Goal: Communication & Community: Ask a question

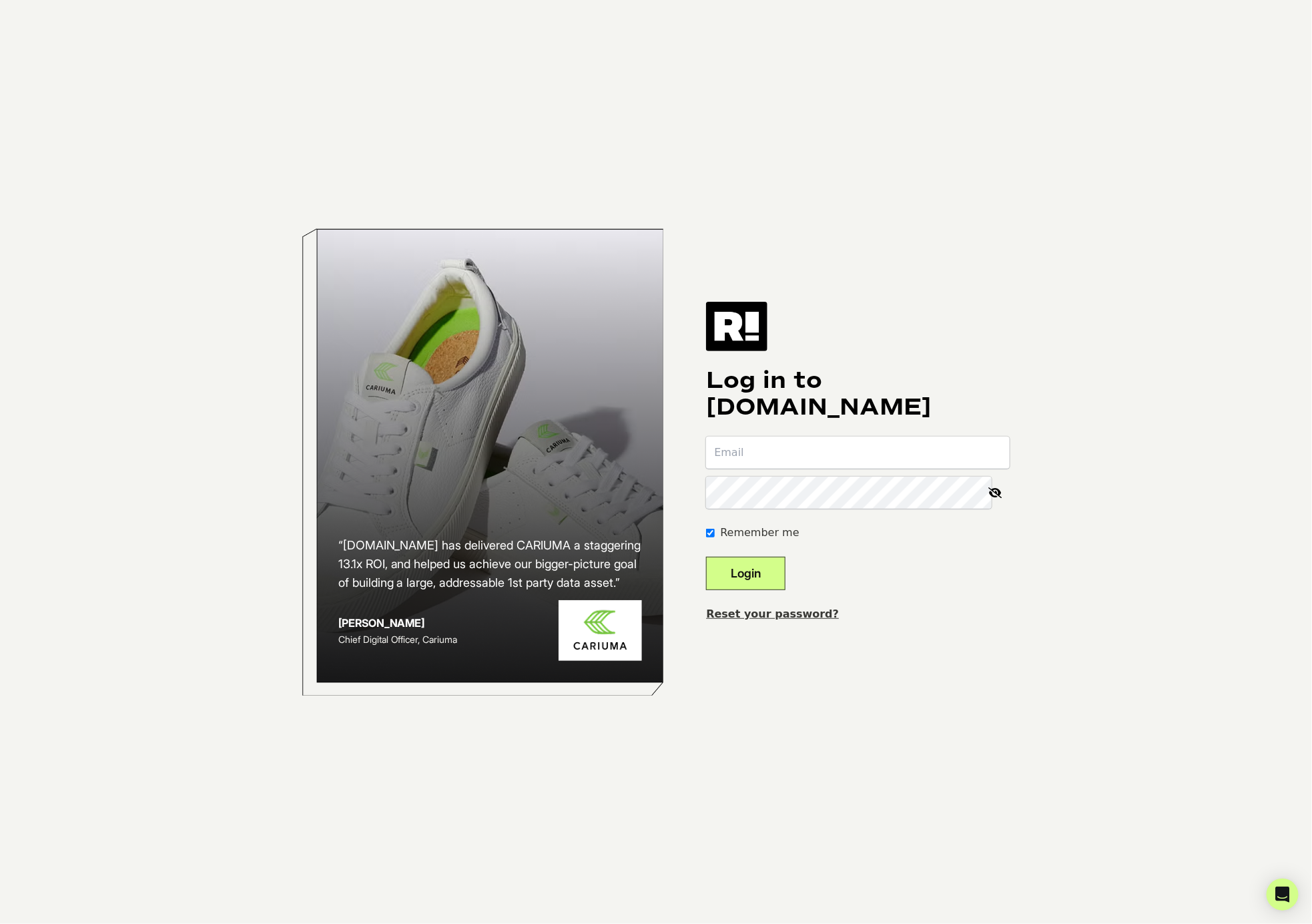
type input "Clayton@SASnola.com"
click at [786, 575] on button "Login" at bounding box center [745, 573] width 79 height 34
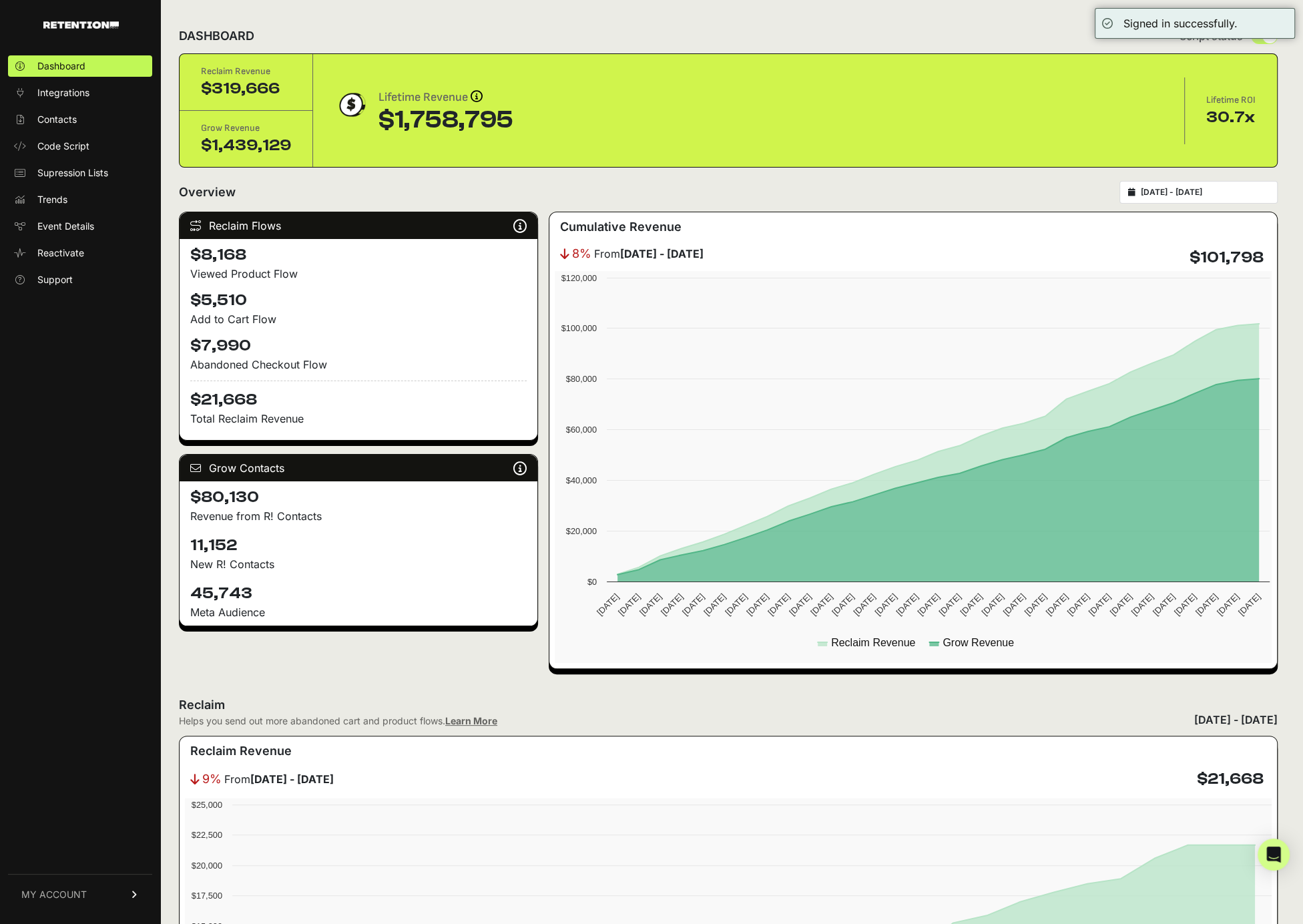
click at [1240, 198] on div "2025-07-29 - 2025-08-28" at bounding box center [1198, 192] width 158 height 22
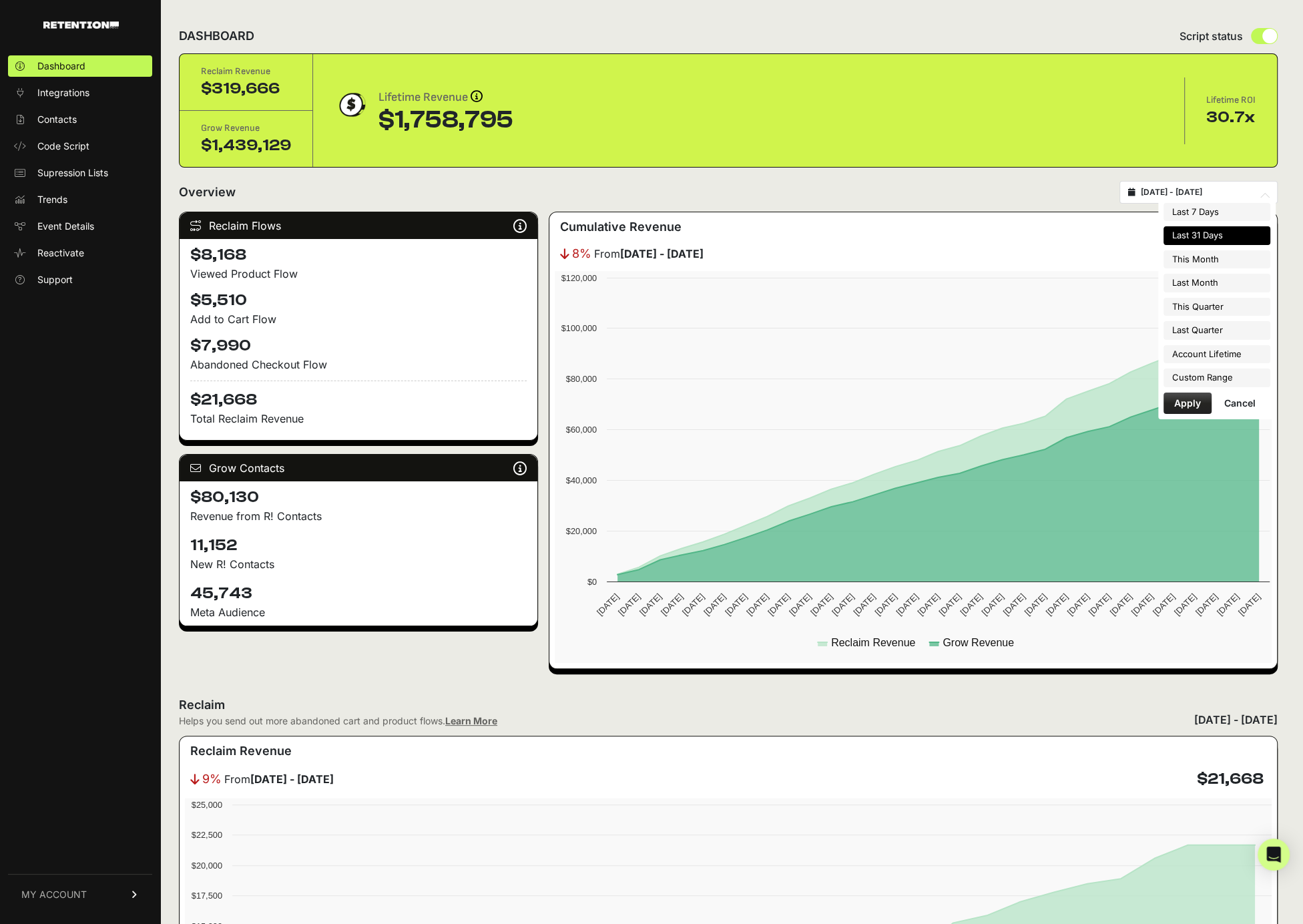
click at [1205, 193] on input "2025-07-29 - 2025-08-28" at bounding box center [1205, 192] width 128 height 11
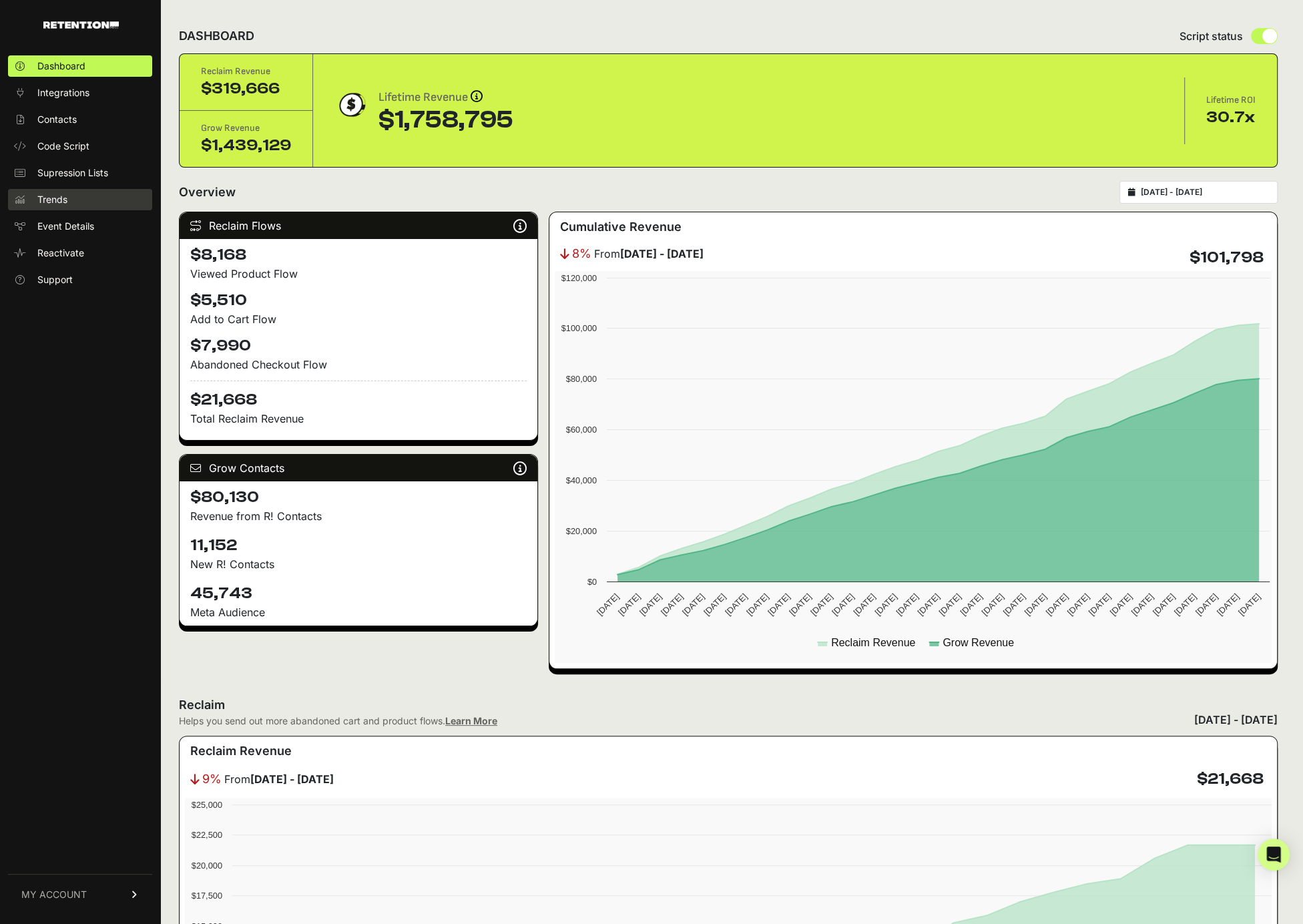
click at [86, 201] on link "Trends" at bounding box center [79, 199] width 144 height 21
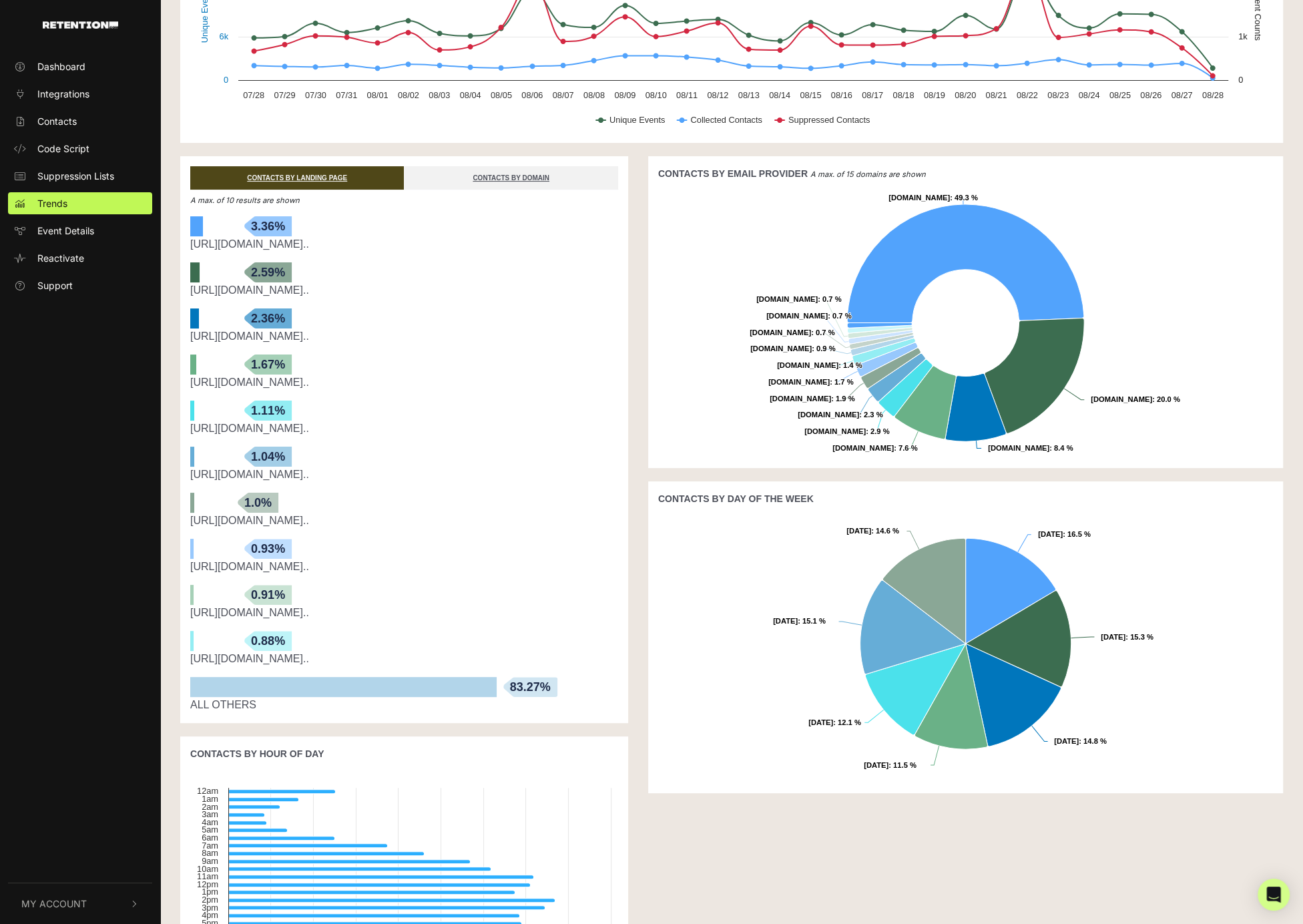
scroll to position [199, 0]
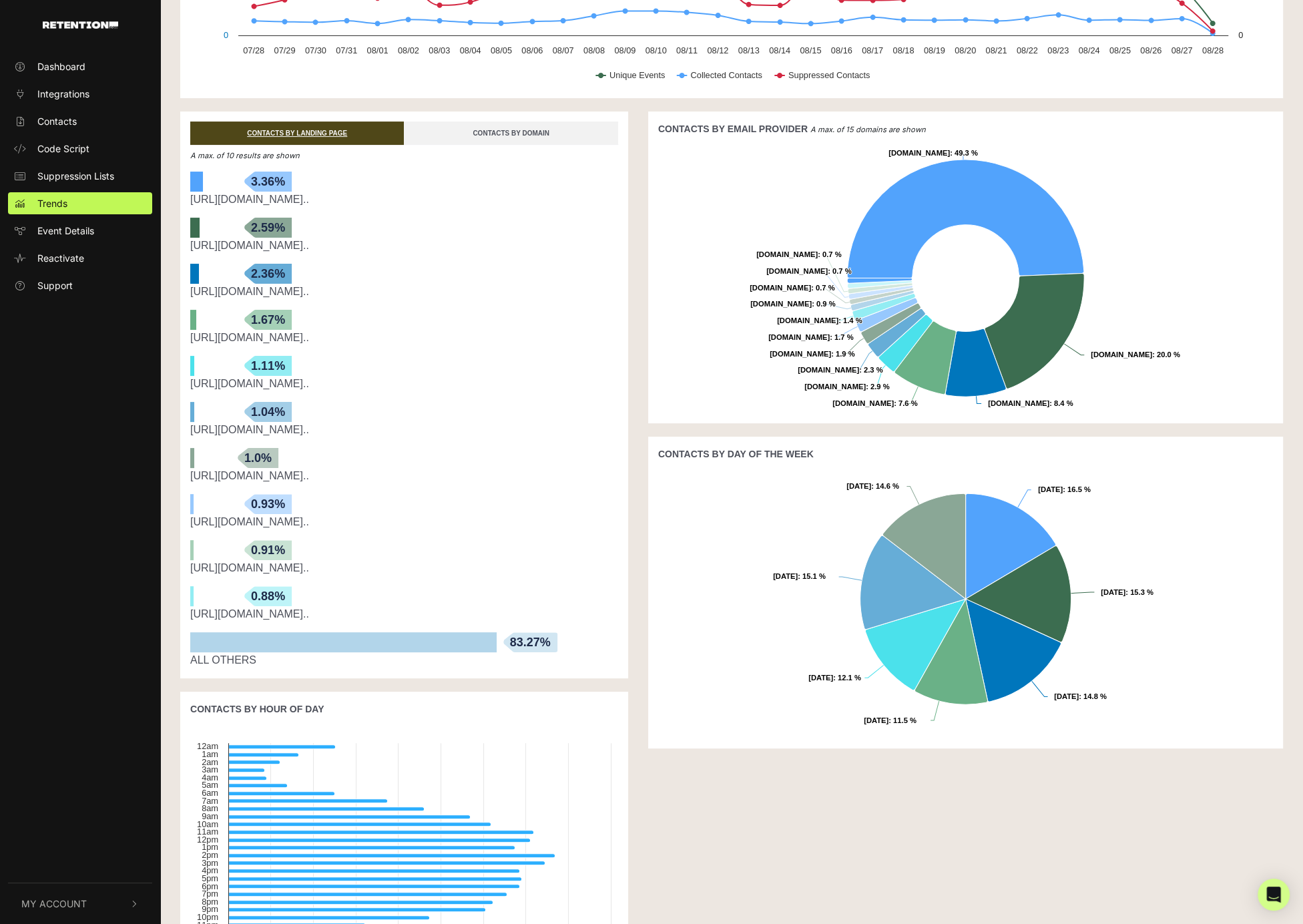
click at [477, 136] on link "CONTACTS BY DOMAIN" at bounding box center [511, 133] width 213 height 23
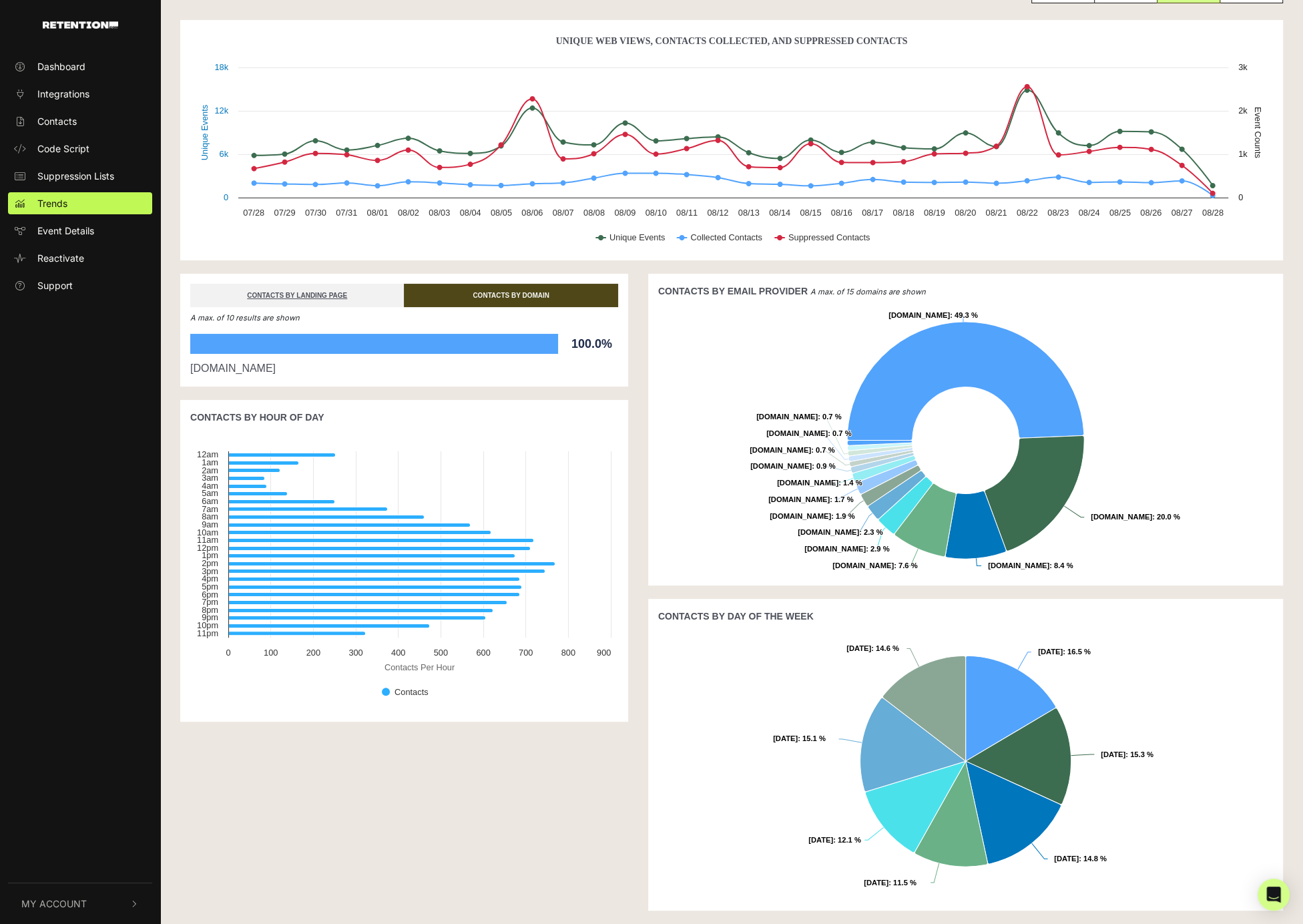
scroll to position [35, 0]
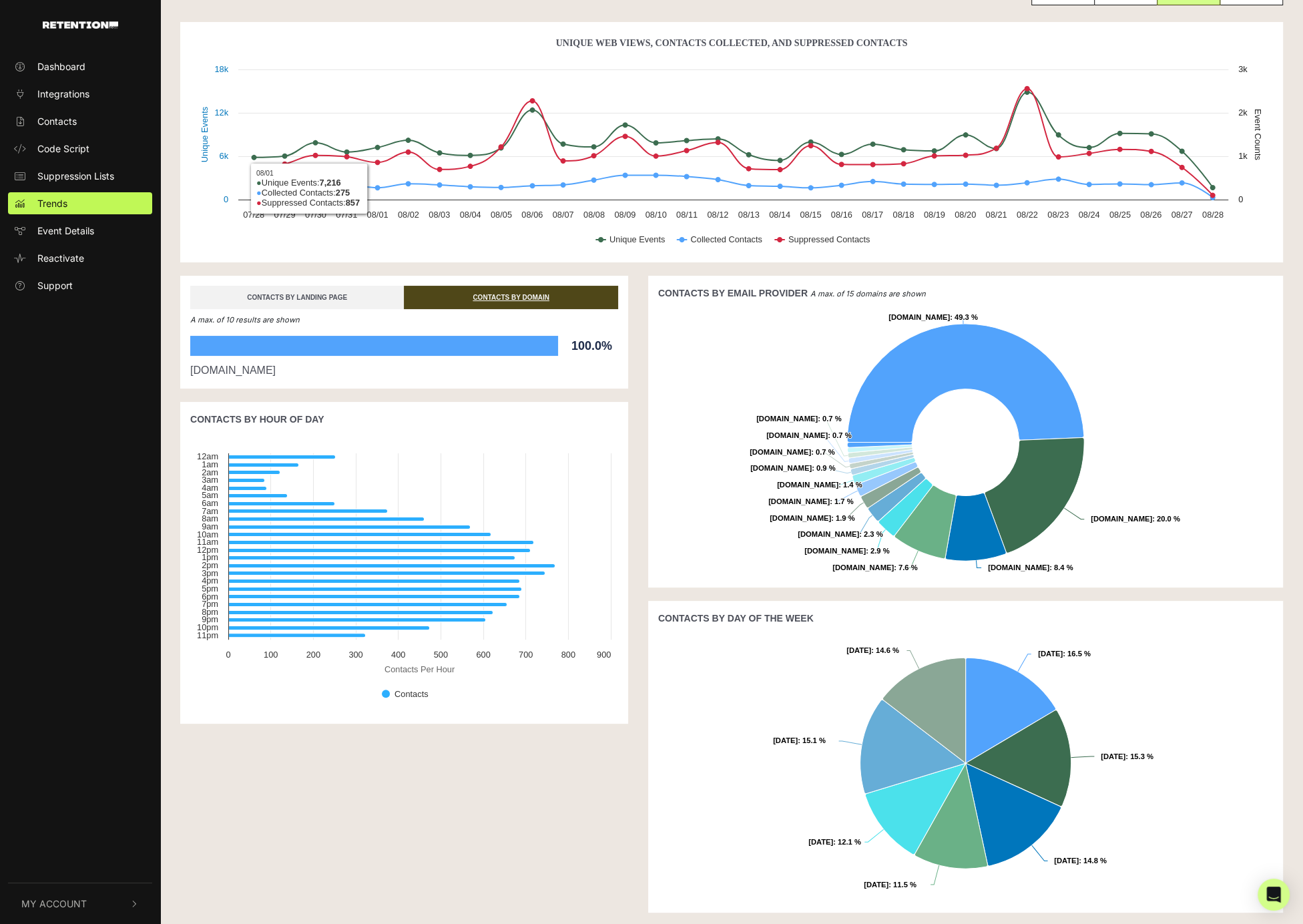
click at [339, 300] on link "CONTACTS BY LANDING PAGE" at bounding box center [297, 297] width 213 height 23
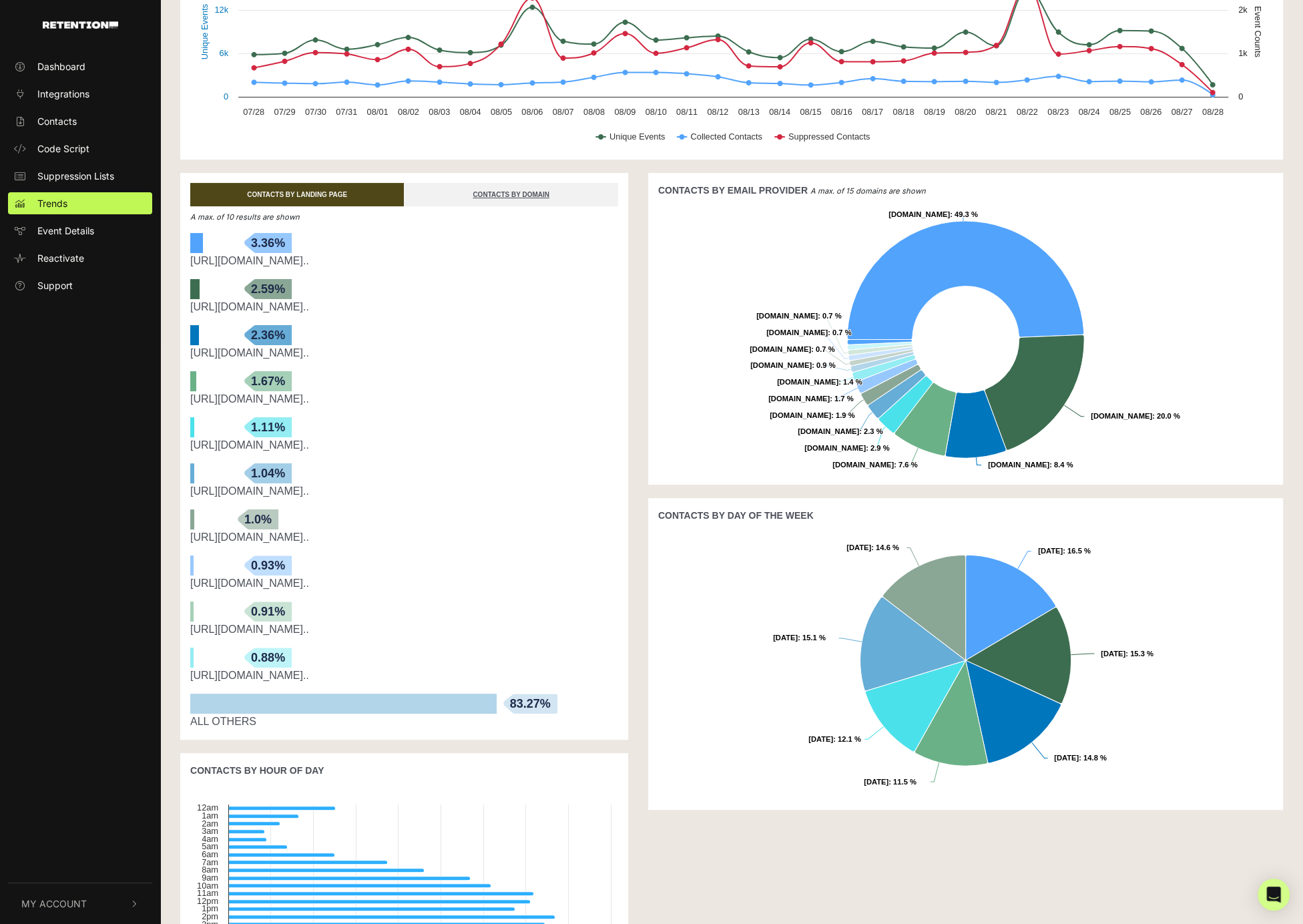
scroll to position [0, 0]
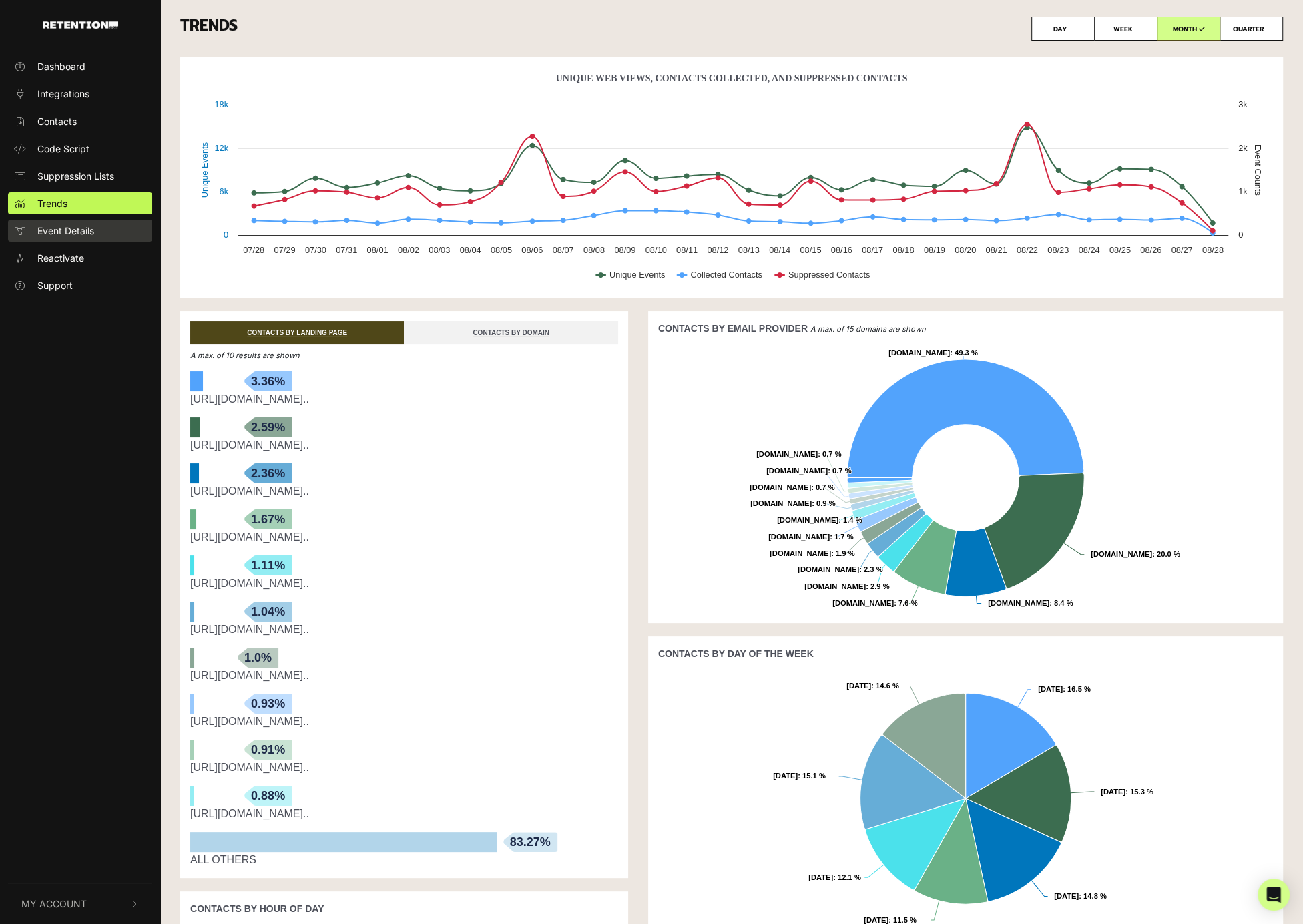
click at [100, 229] on link "Event Details" at bounding box center [79, 230] width 144 height 22
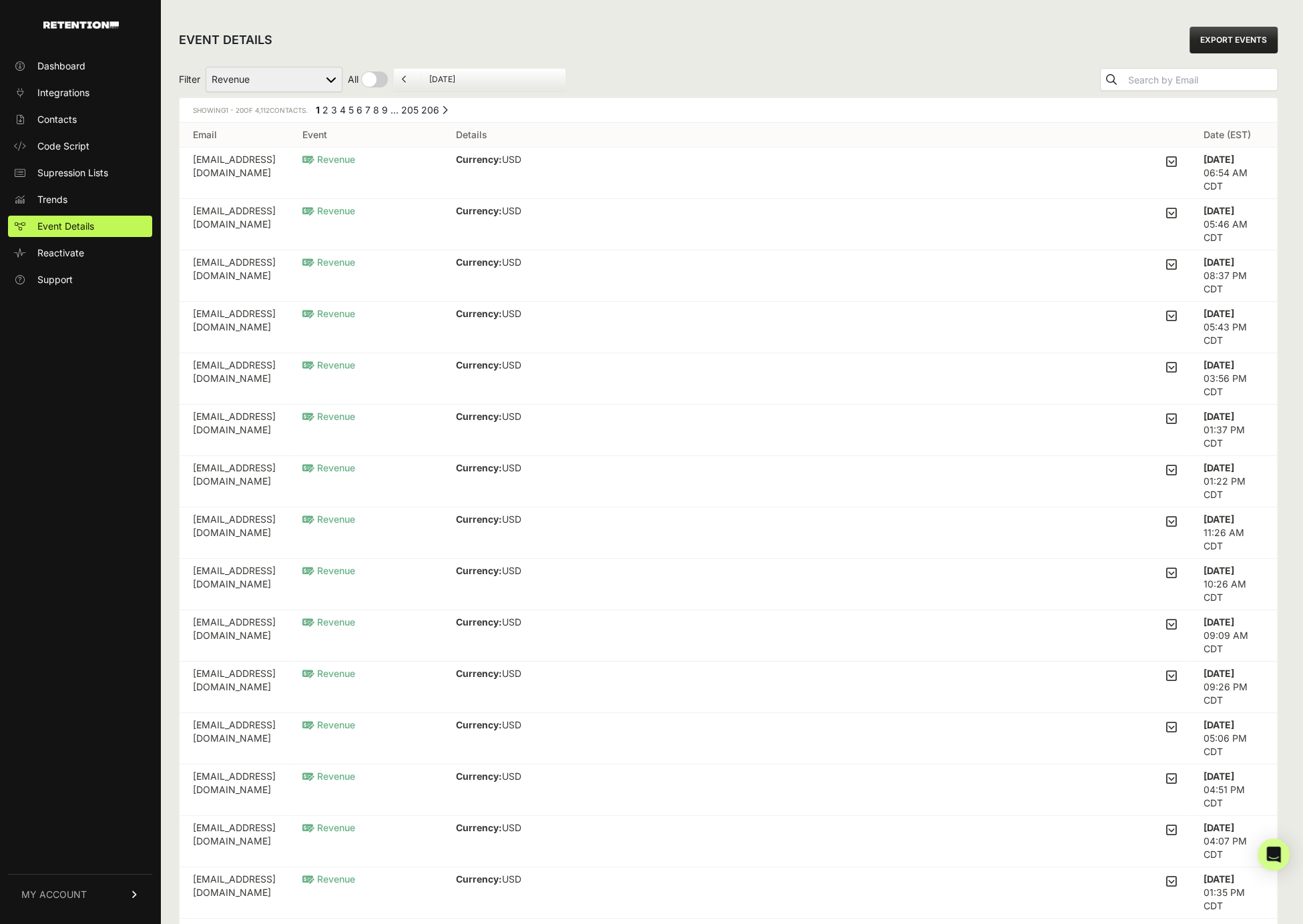
click at [1177, 162] on icon at bounding box center [1171, 161] width 11 height 12
click at [0, 0] on input "checkbox" at bounding box center [0, 0] width 0 height 0
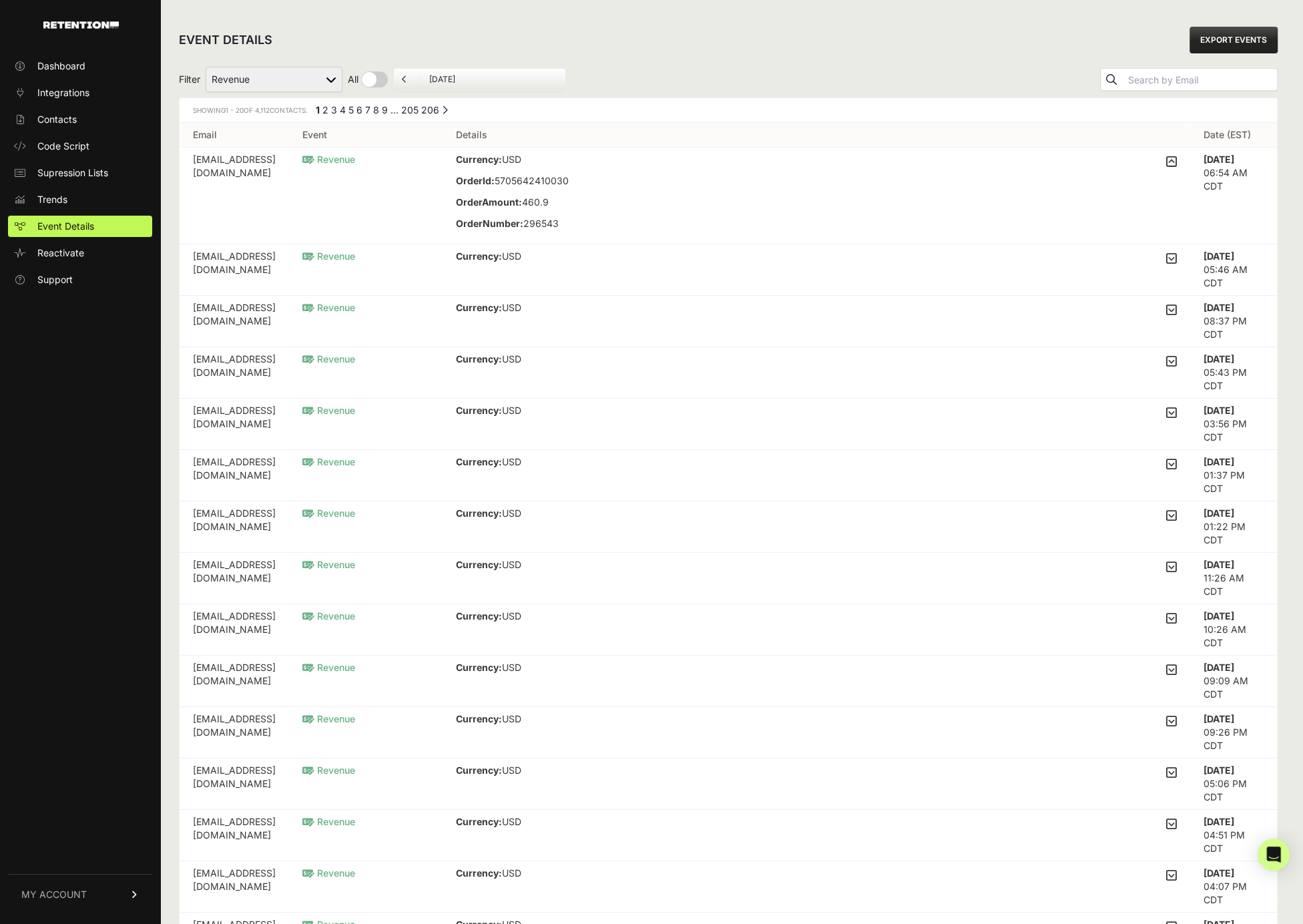
click at [434, 77] on input "August 28, 2025" at bounding box center [493, 79] width 128 height 11
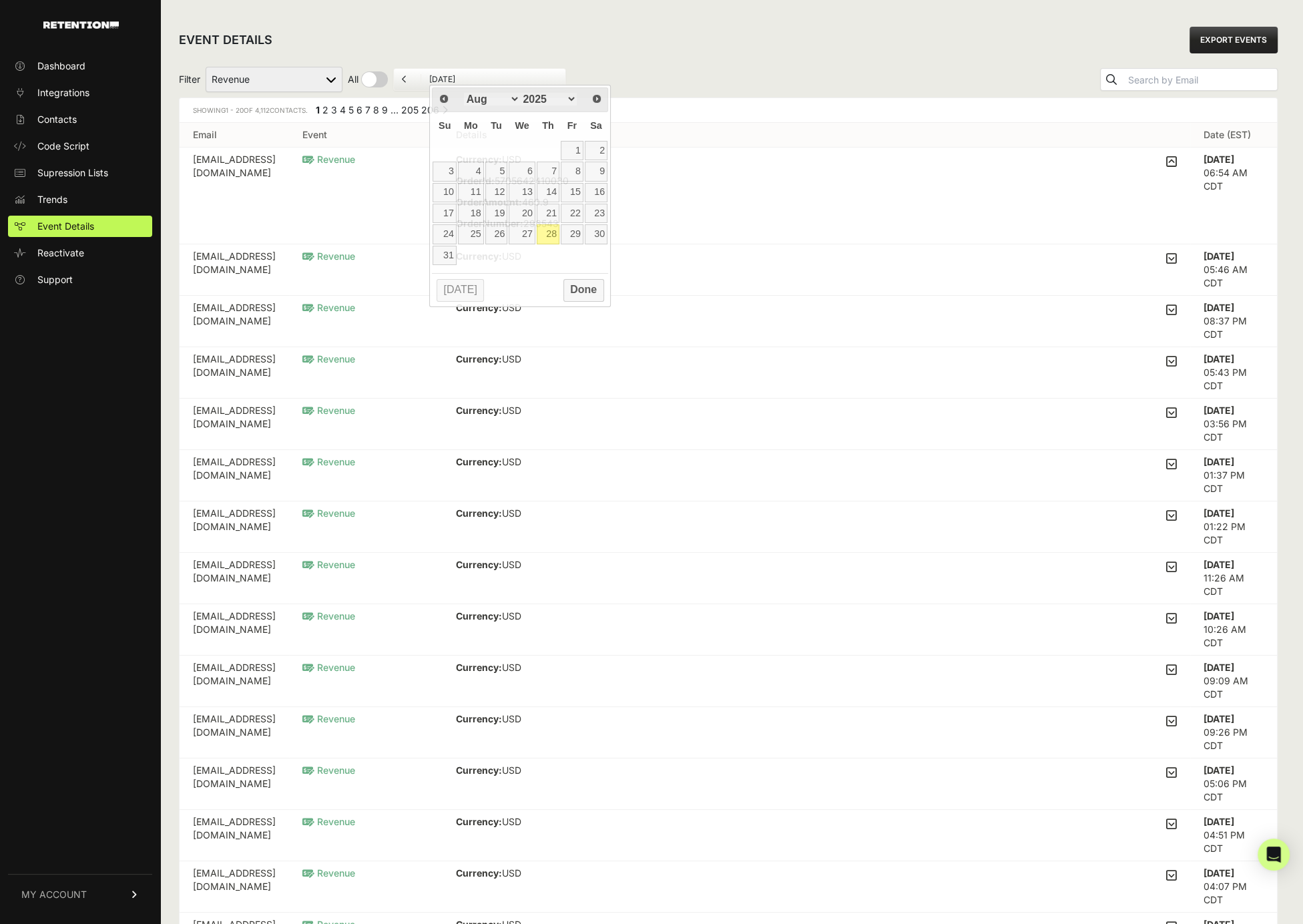
click at [406, 77] on icon at bounding box center [405, 79] width 6 height 8
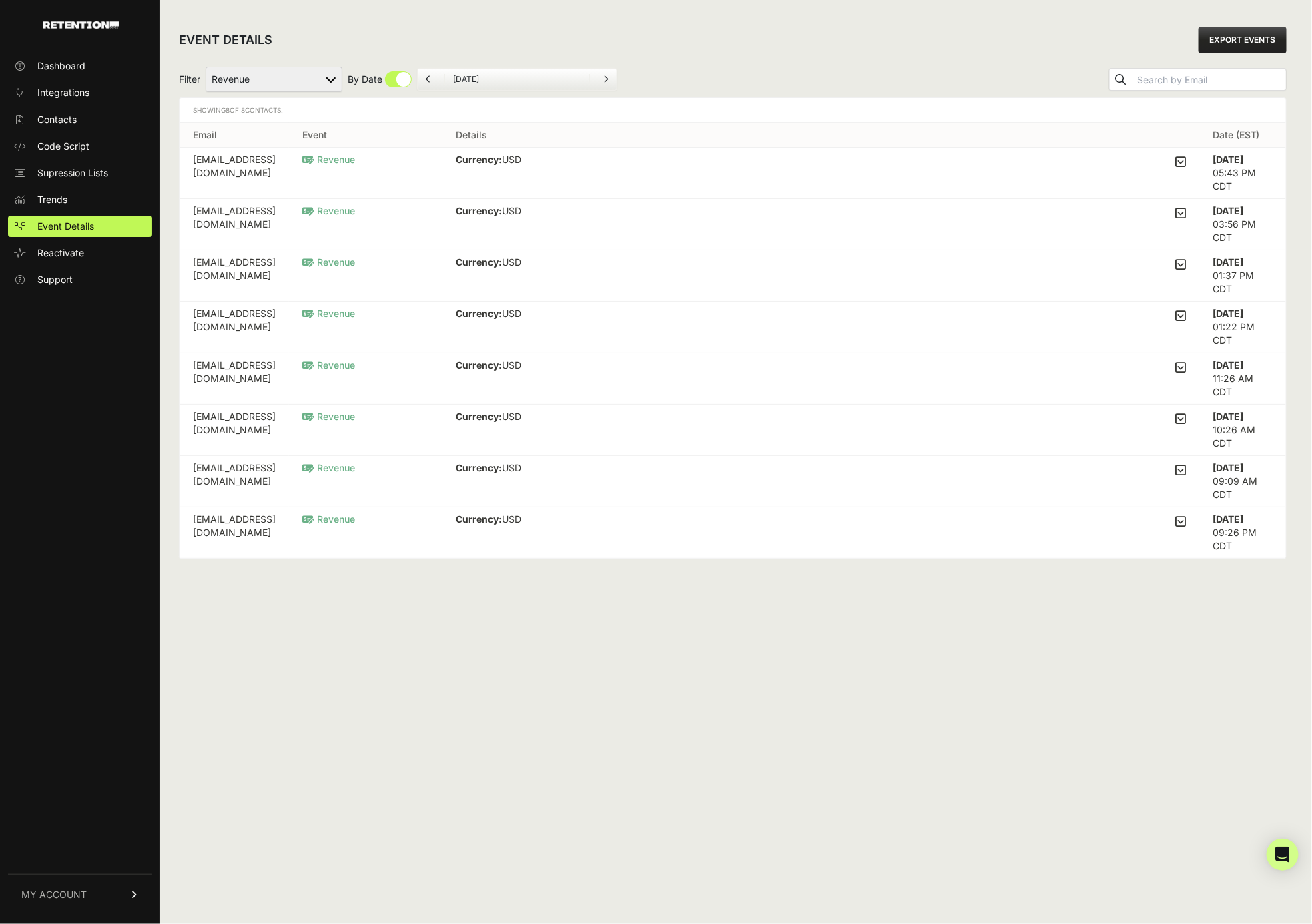
click at [314, 78] on select "Added to Cart Reclaim Checkout Started Reclaim Revenue Viewed Product Reclaim" at bounding box center [274, 79] width 137 height 25
select select "Viewed Product Reclaim"
click at [206, 67] on select "Added to Cart Reclaim Checkout Started Reclaim Revenue Viewed Product Reclaim" at bounding box center [274, 79] width 137 height 25
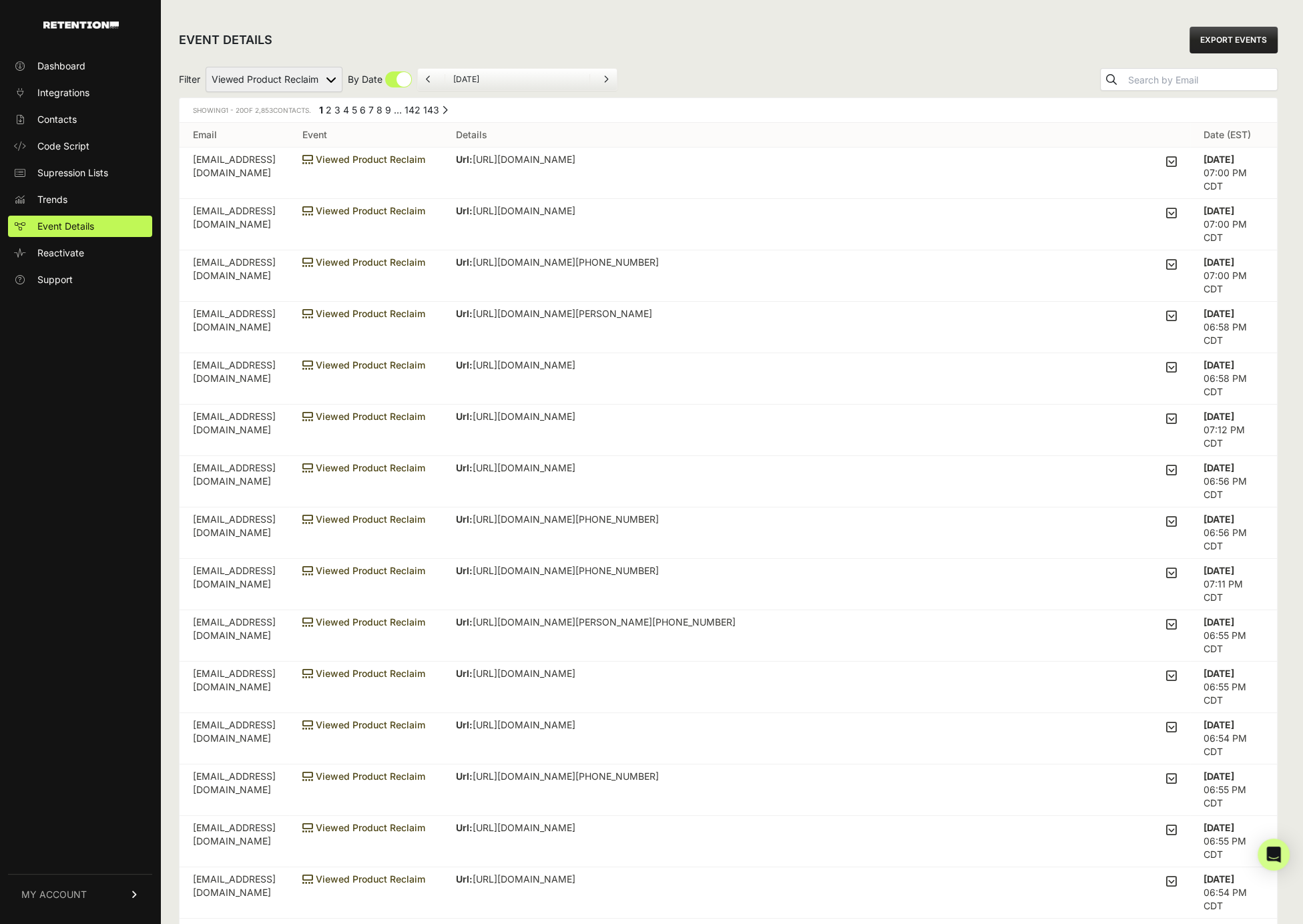
click at [659, 517] on p "Url: [URL][DOMAIN_NAME][PHONE_NUMBER]" at bounding box center [557, 519] width 203 height 13
click at [1177, 515] on icon at bounding box center [1171, 521] width 11 height 12
click at [0, 0] on input "checkbox" at bounding box center [0, 0] width 0 height 0
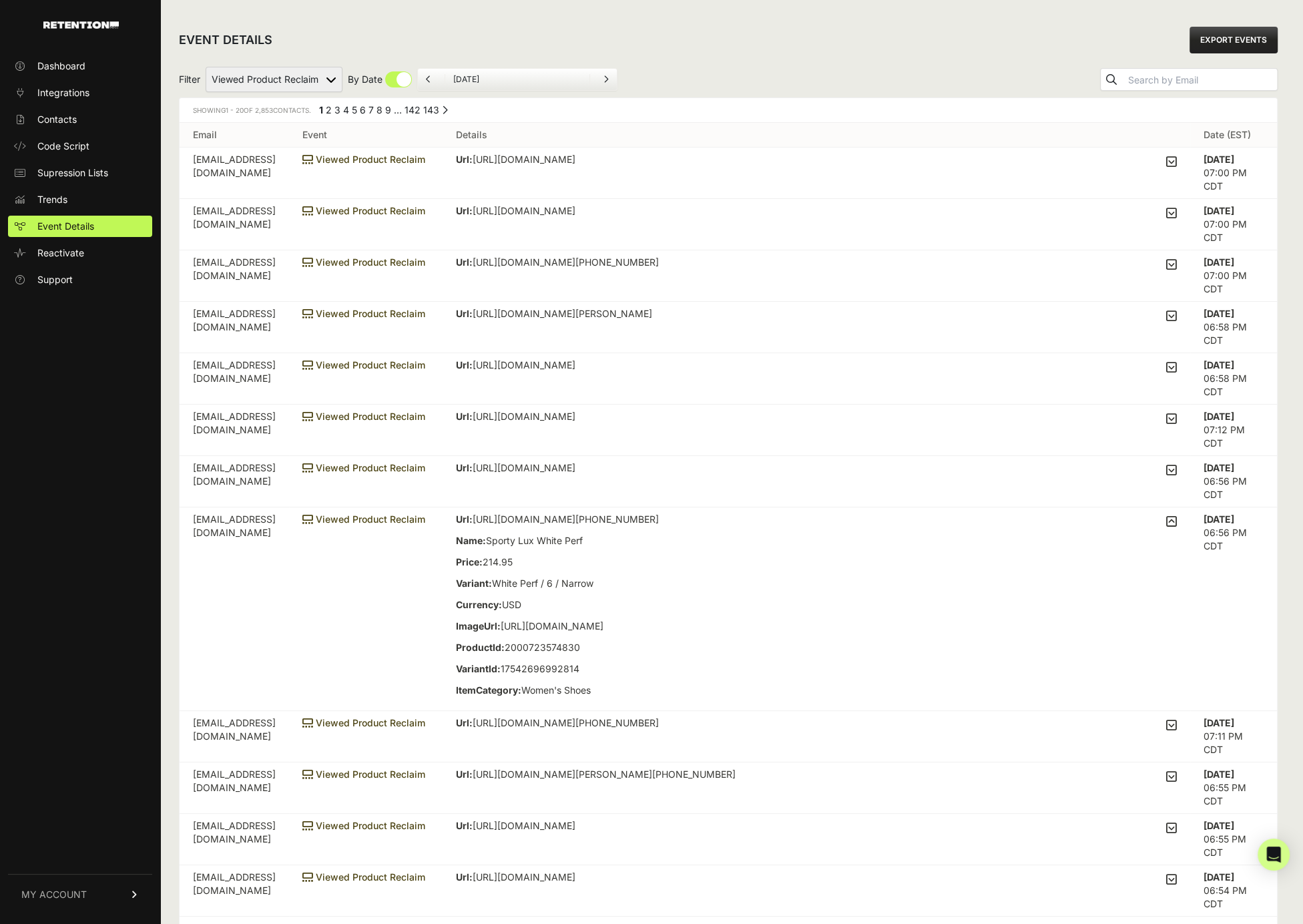
click at [1177, 515] on icon at bounding box center [1171, 521] width 11 height 12
click at [0, 0] on input "checkbox" at bounding box center [0, 0] width 0 height 0
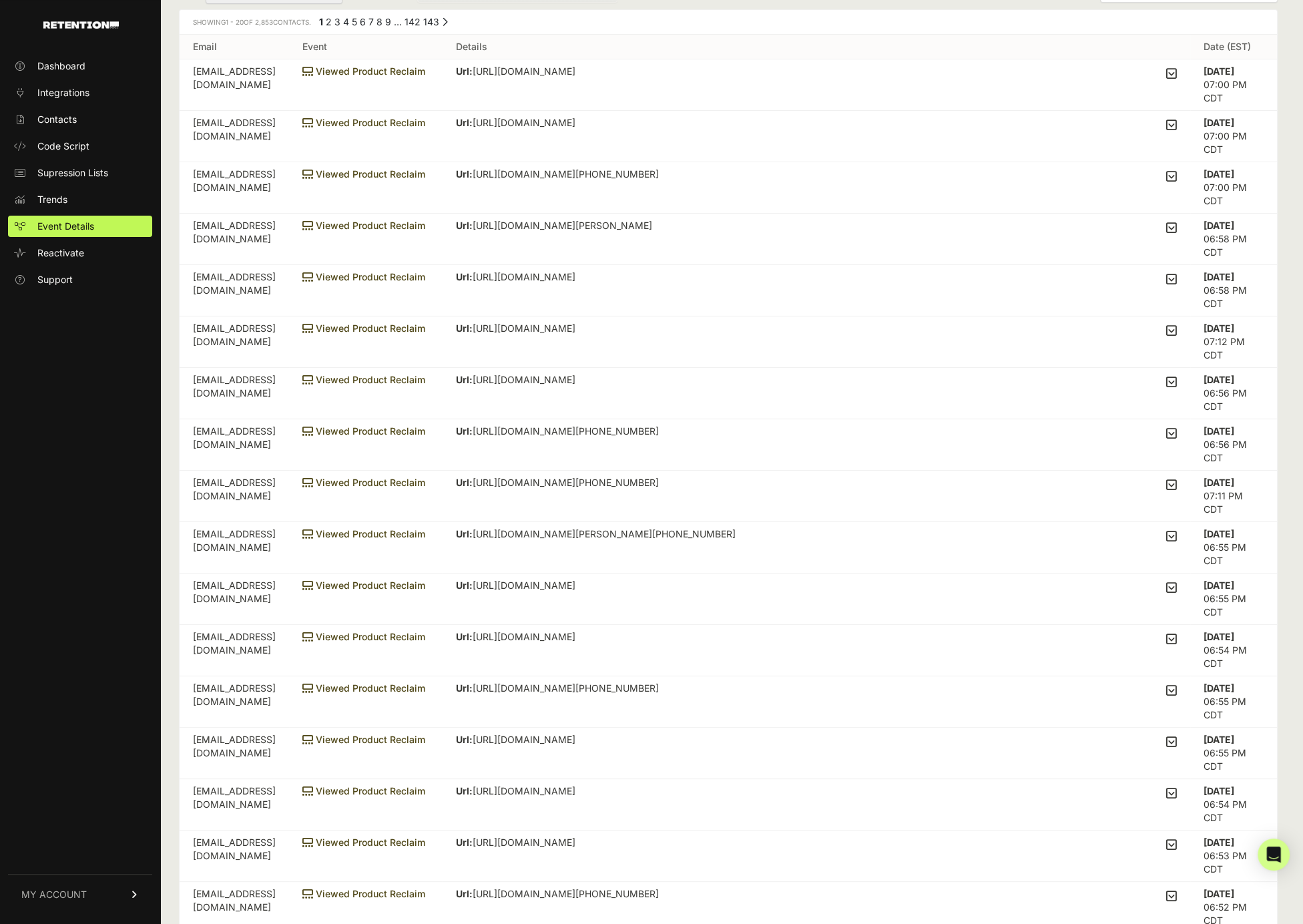
scroll to position [253, 0]
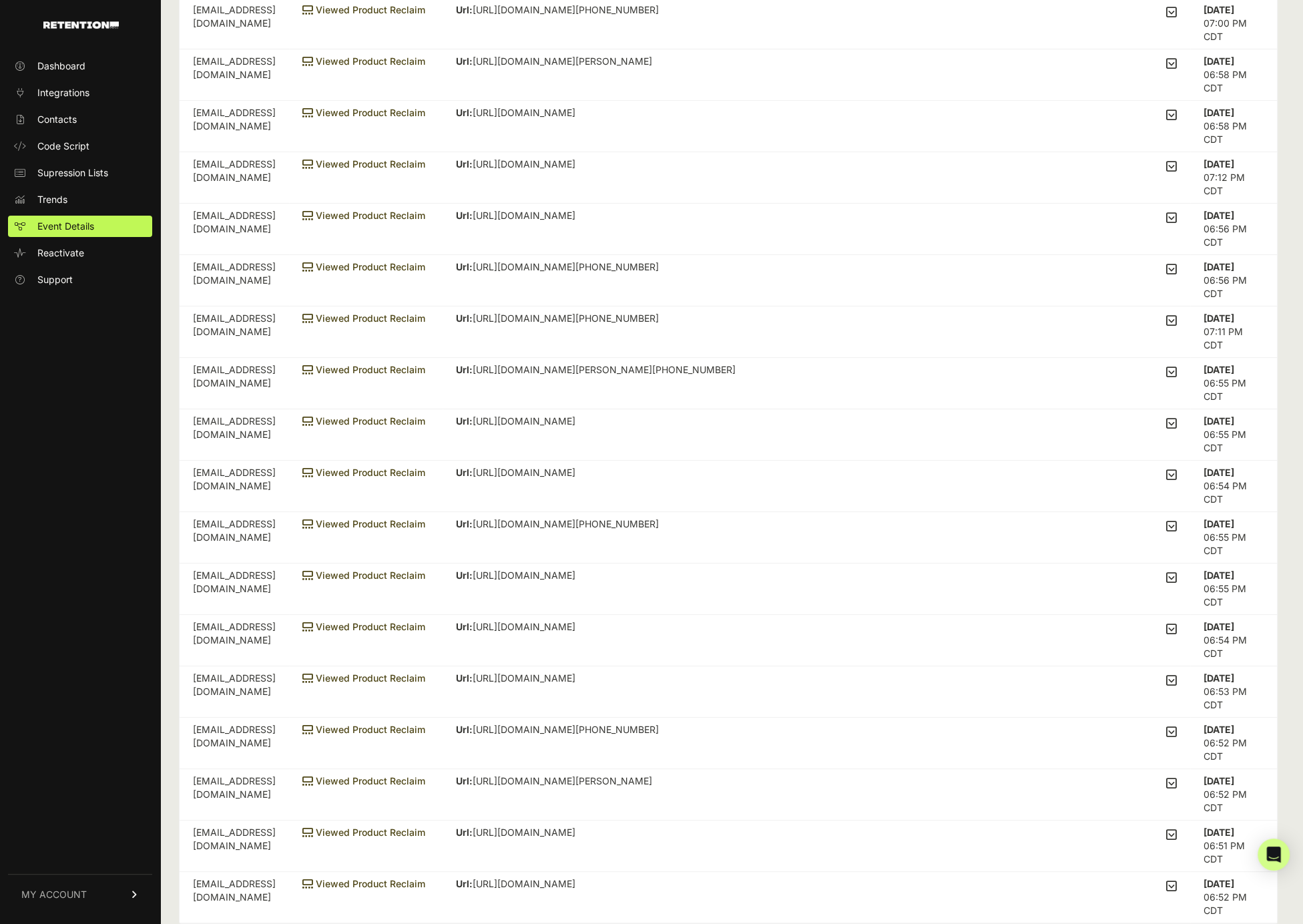
drag, startPoint x: 1269, startPoint y: 856, endPoint x: 1057, endPoint y: 725, distance: 249.2
click at [1270, 856] on icon "Open Intercom Messenger" at bounding box center [1274, 854] width 14 height 16
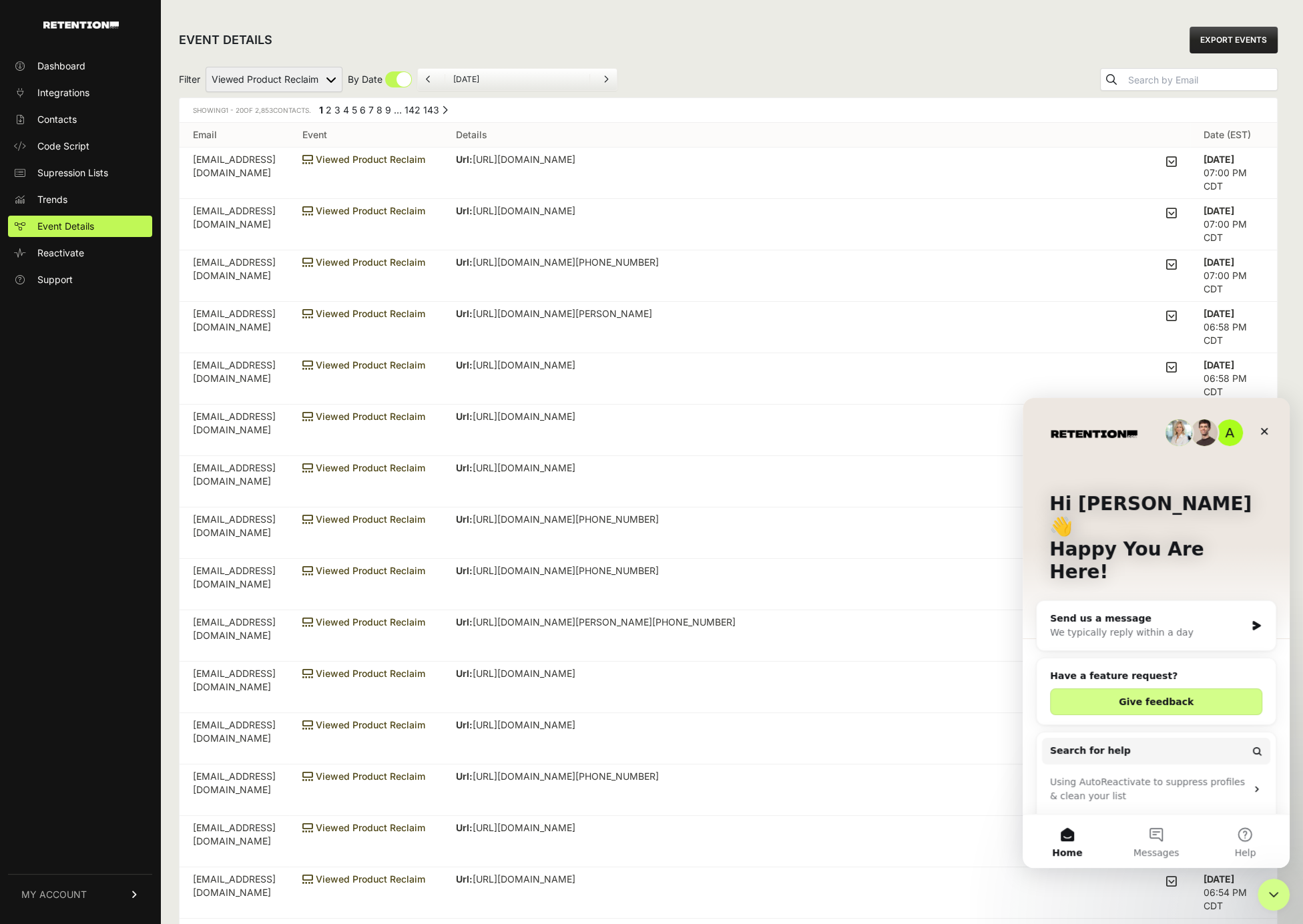
scroll to position [0, 0]
click at [1156, 625] on div "We typically reply within a day" at bounding box center [1147, 632] width 196 height 14
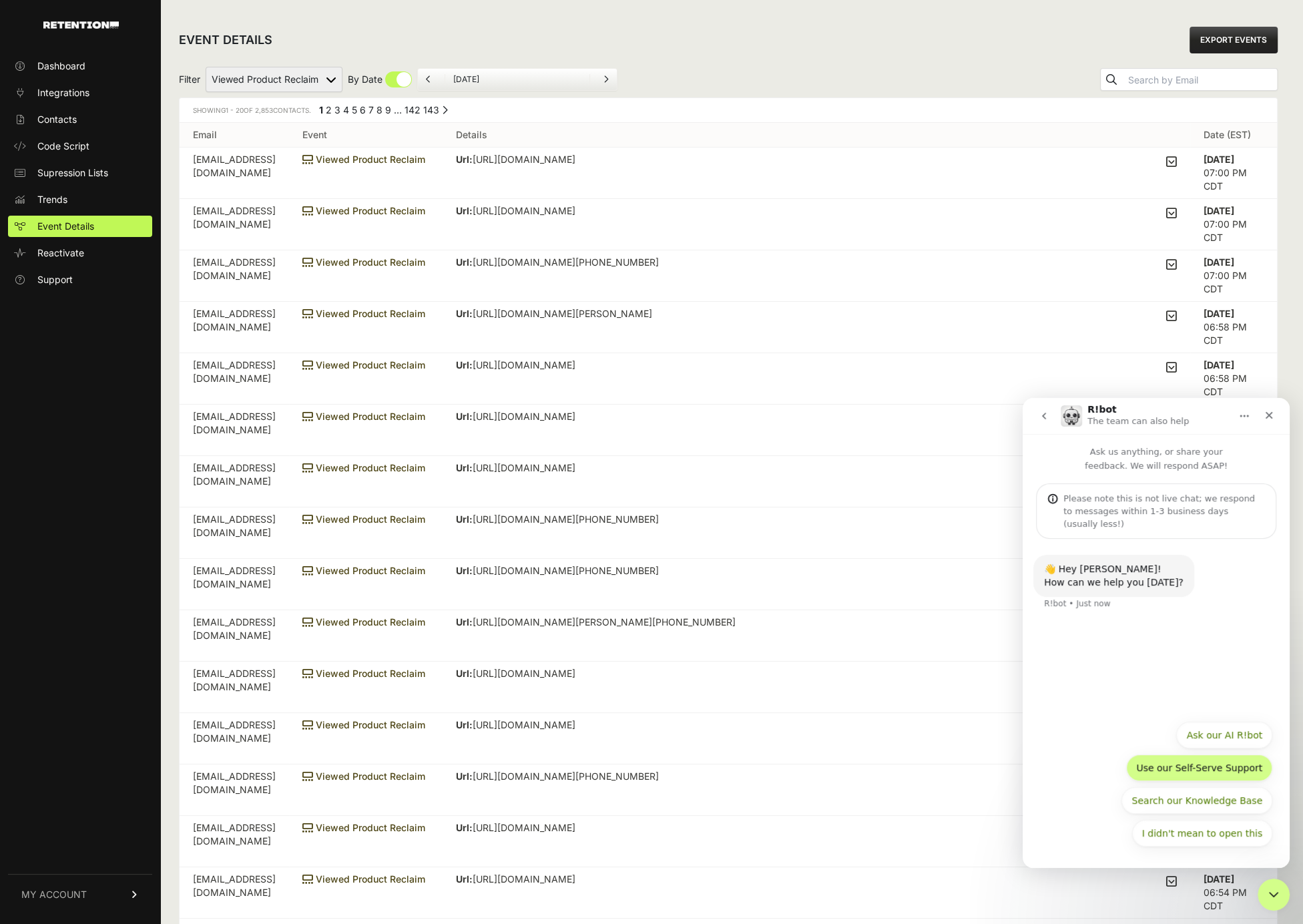
click at [1205, 770] on button "Use our Self-Serve Support" at bounding box center [1199, 768] width 146 height 27
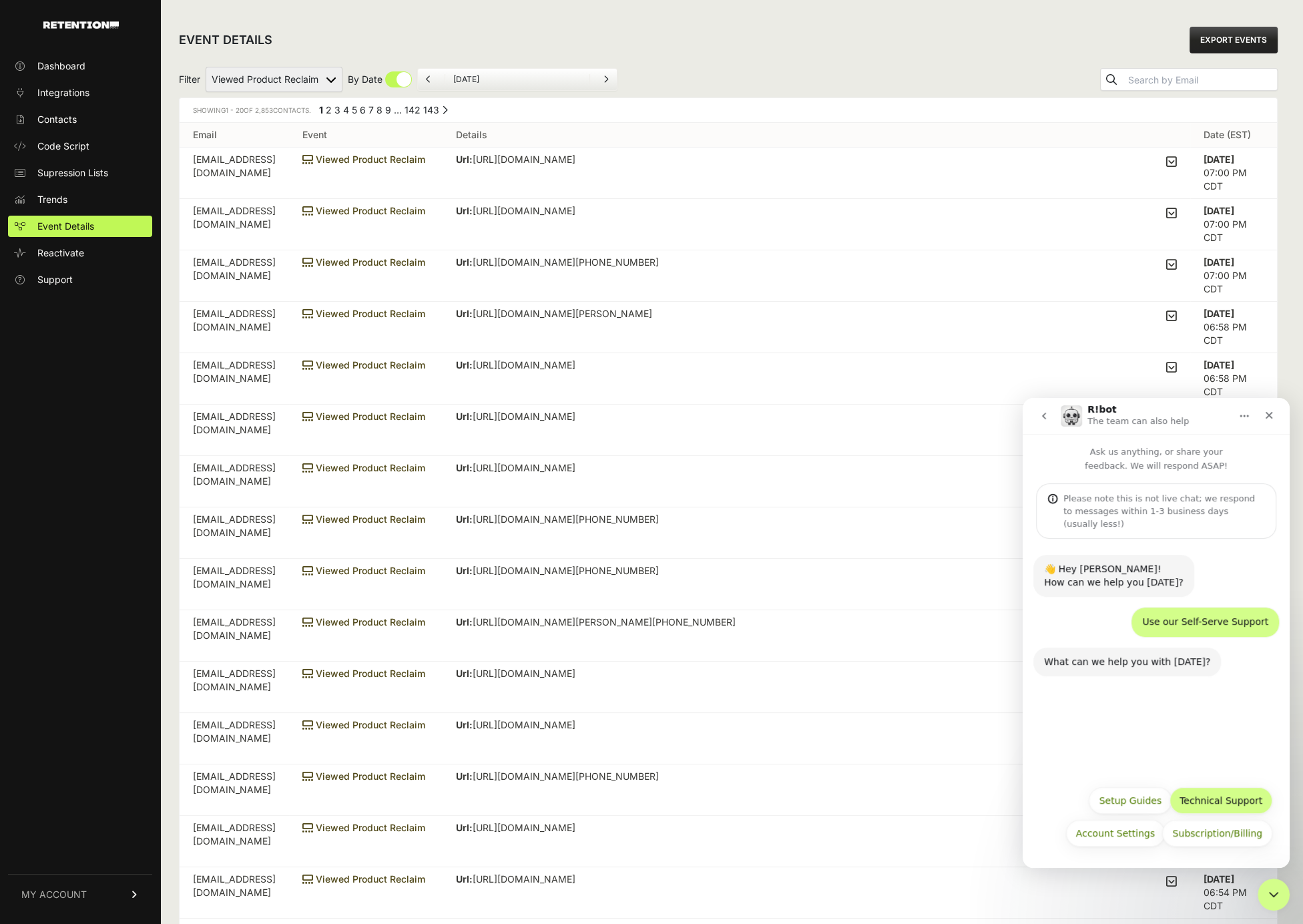
click at [1229, 803] on button "Technical Support" at bounding box center [1221, 801] width 102 height 27
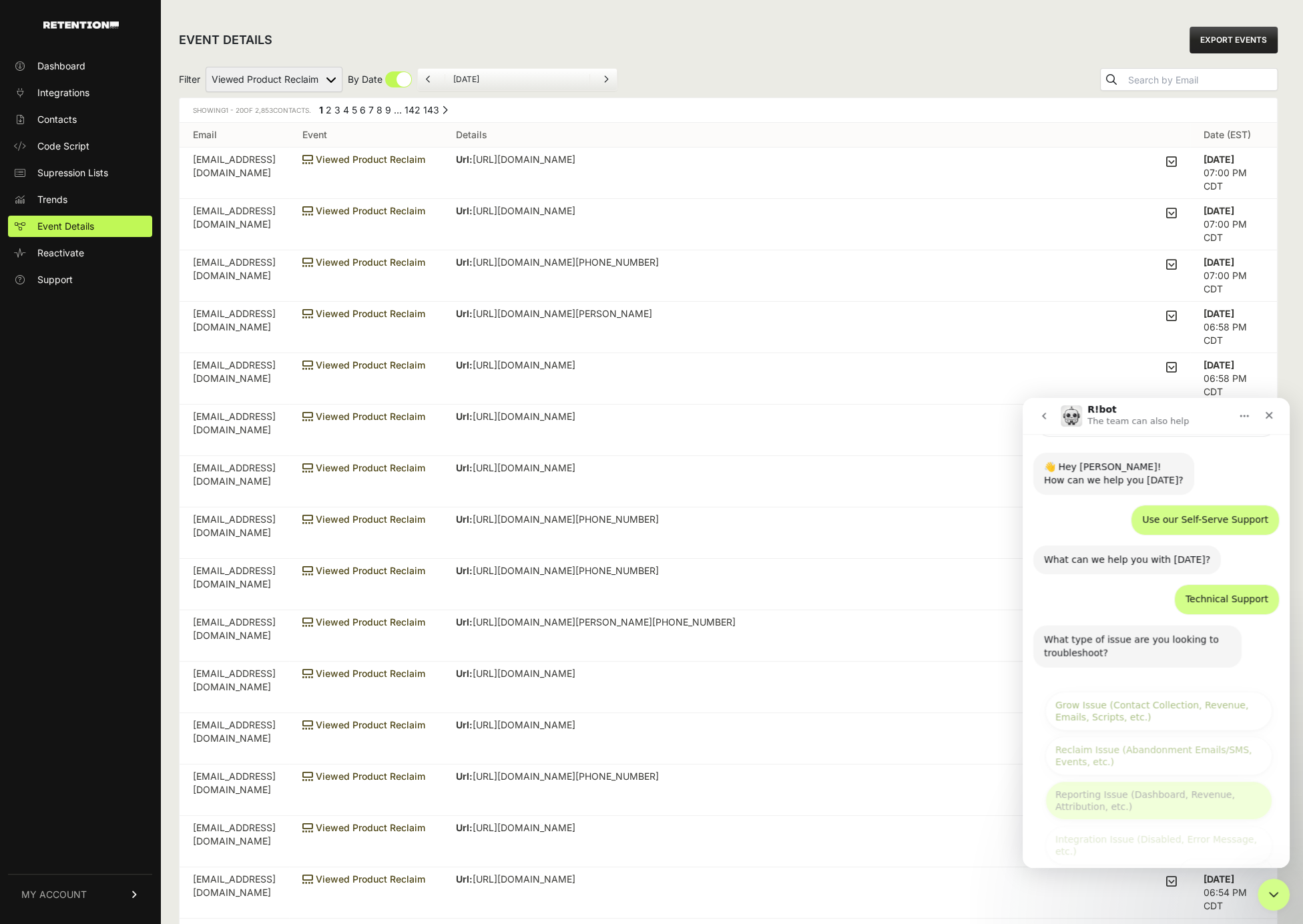
scroll to position [128, 0]
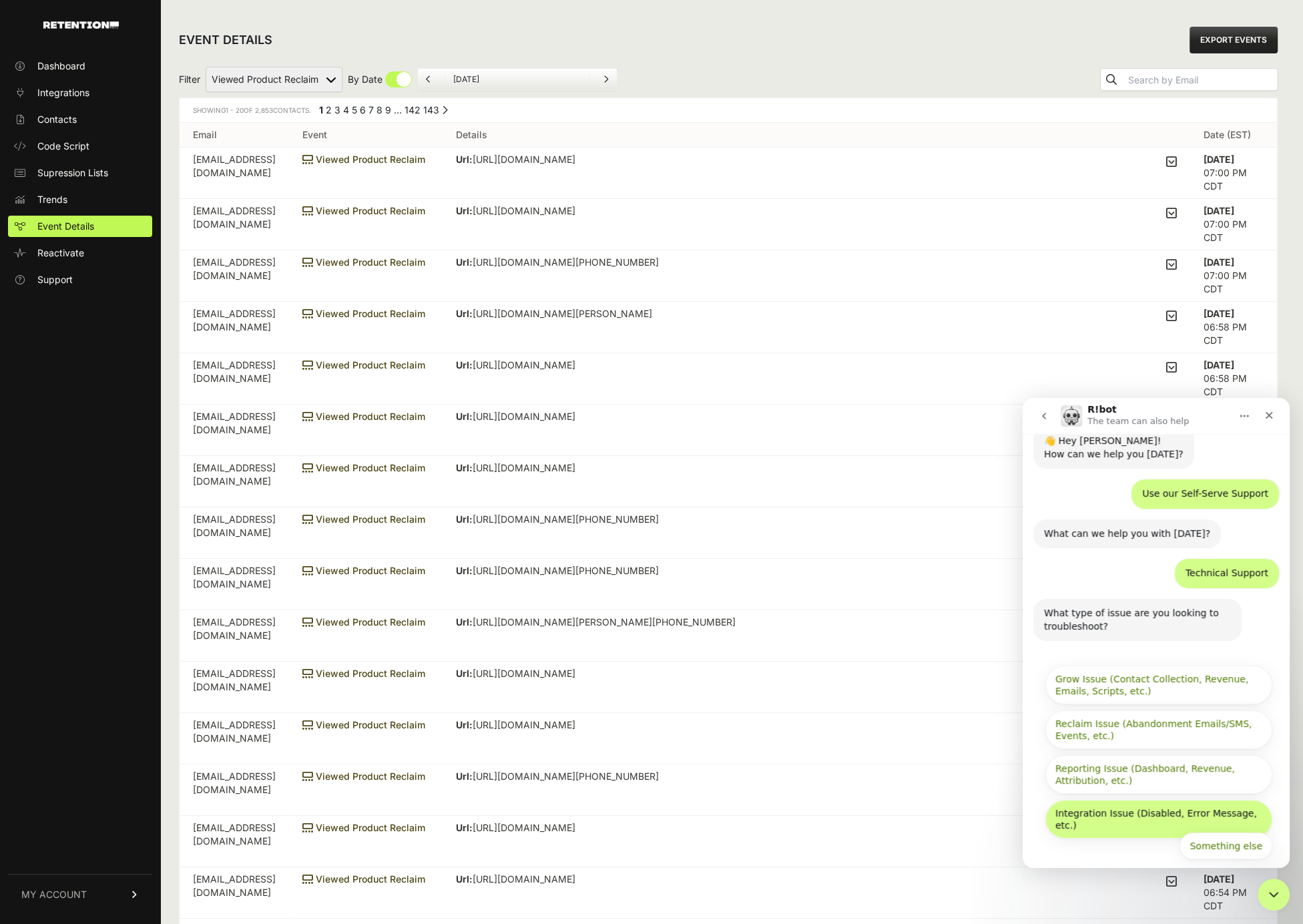
click at [1145, 803] on button "Integration Issue (Disabled, Error Message, etc.)" at bounding box center [1158, 819] width 227 height 39
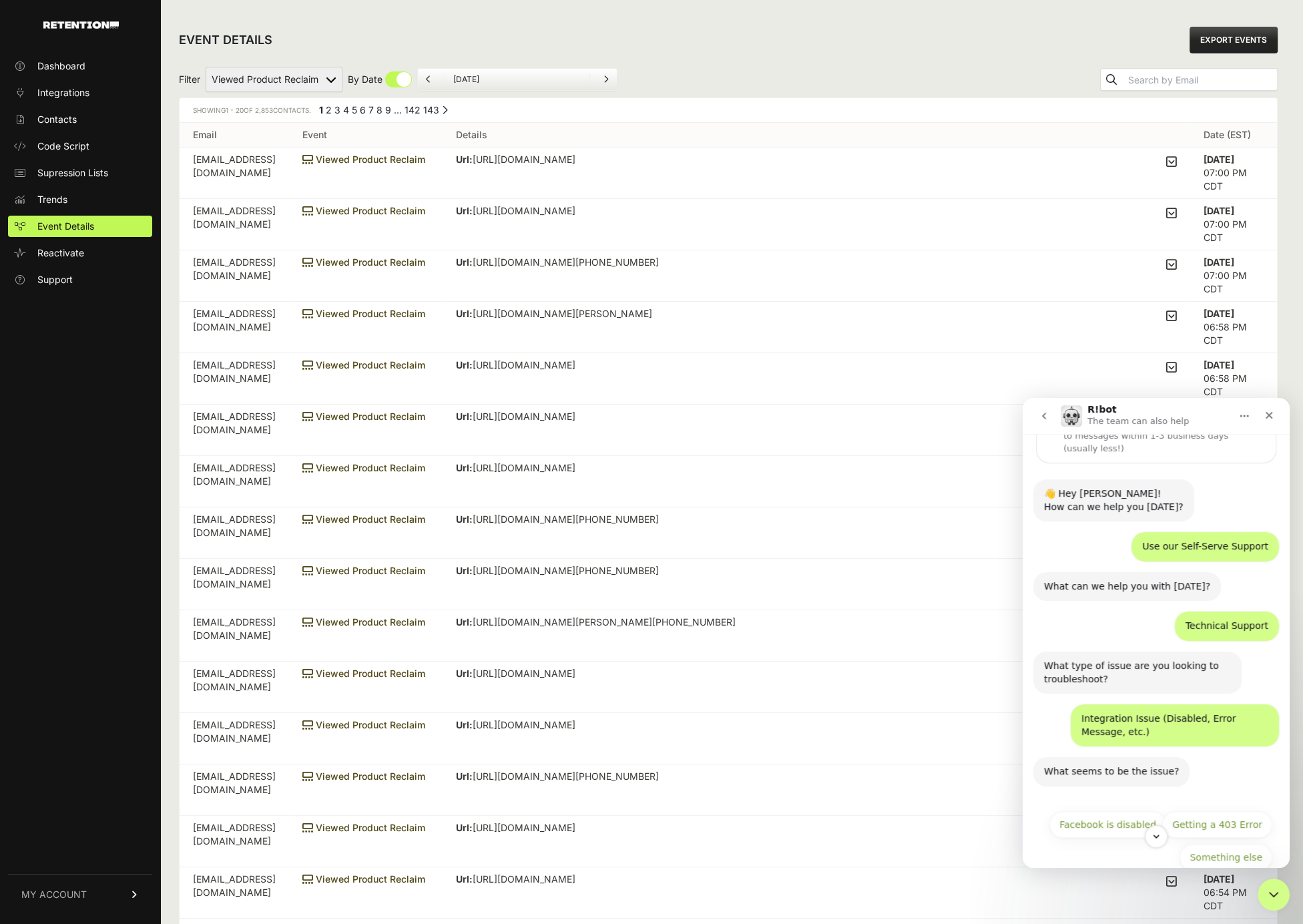
scroll to position [86, 0]
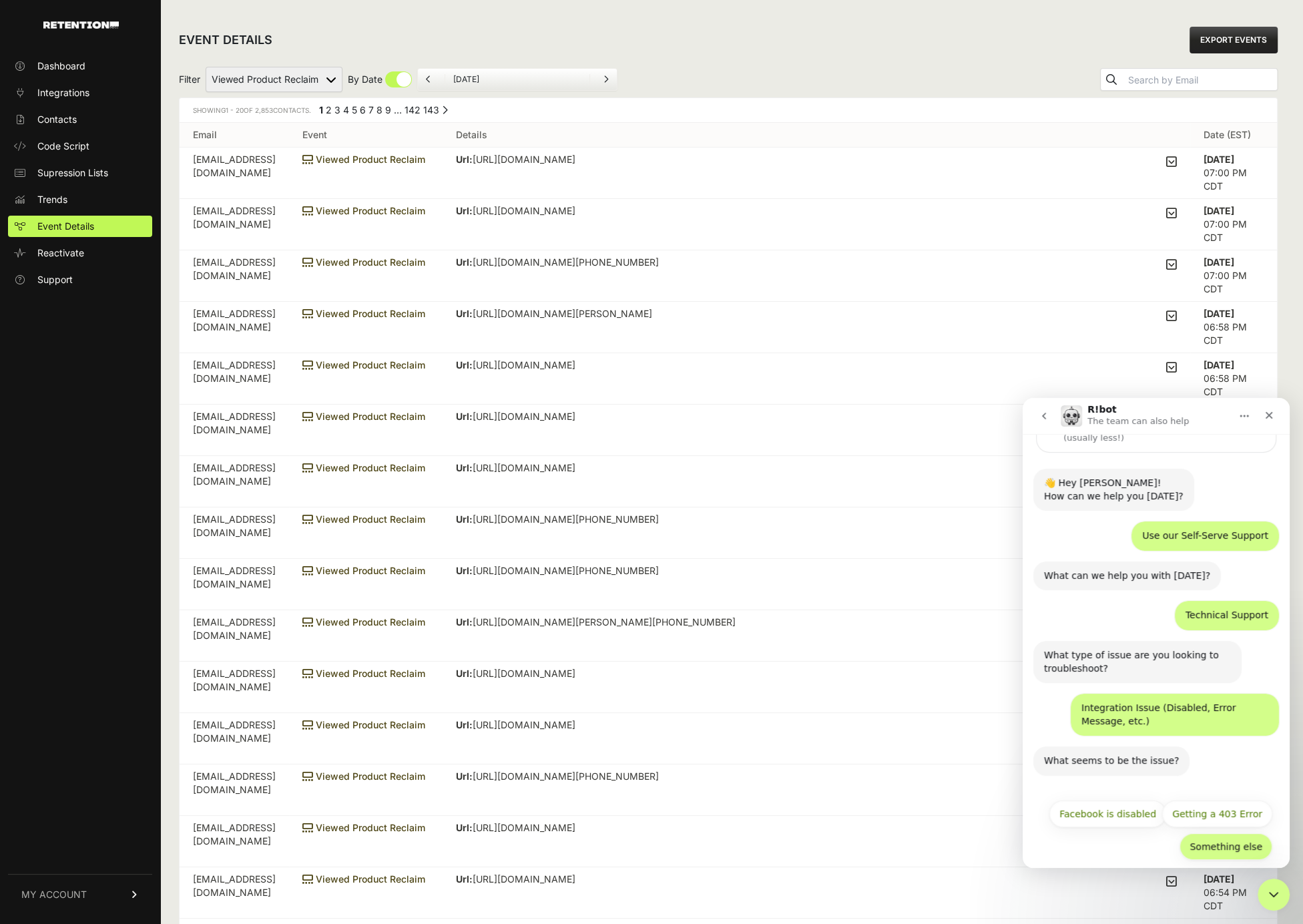
click at [1245, 833] on button "Something else" at bounding box center [1226, 846] width 93 height 27
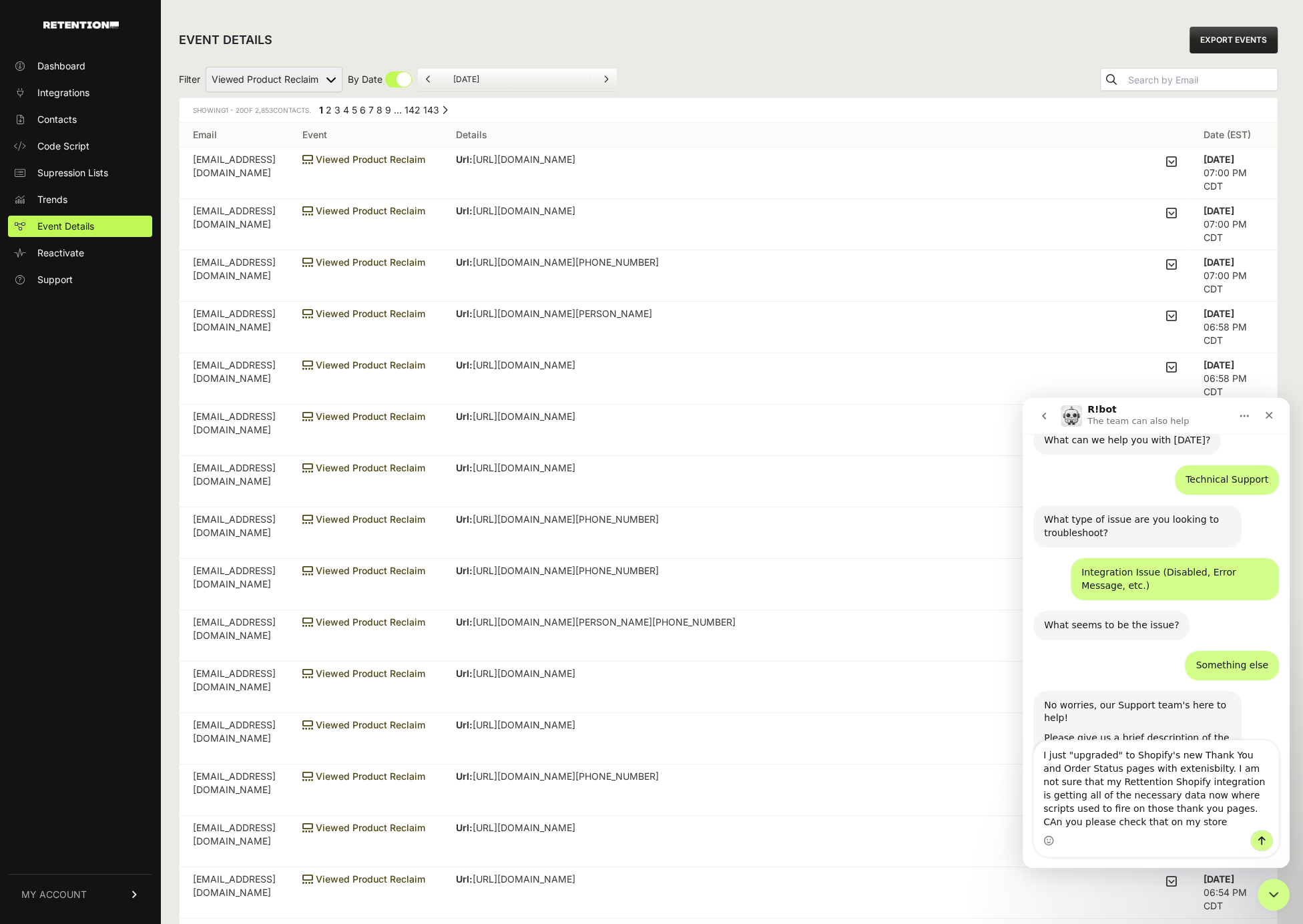
scroll to position [235, 0]
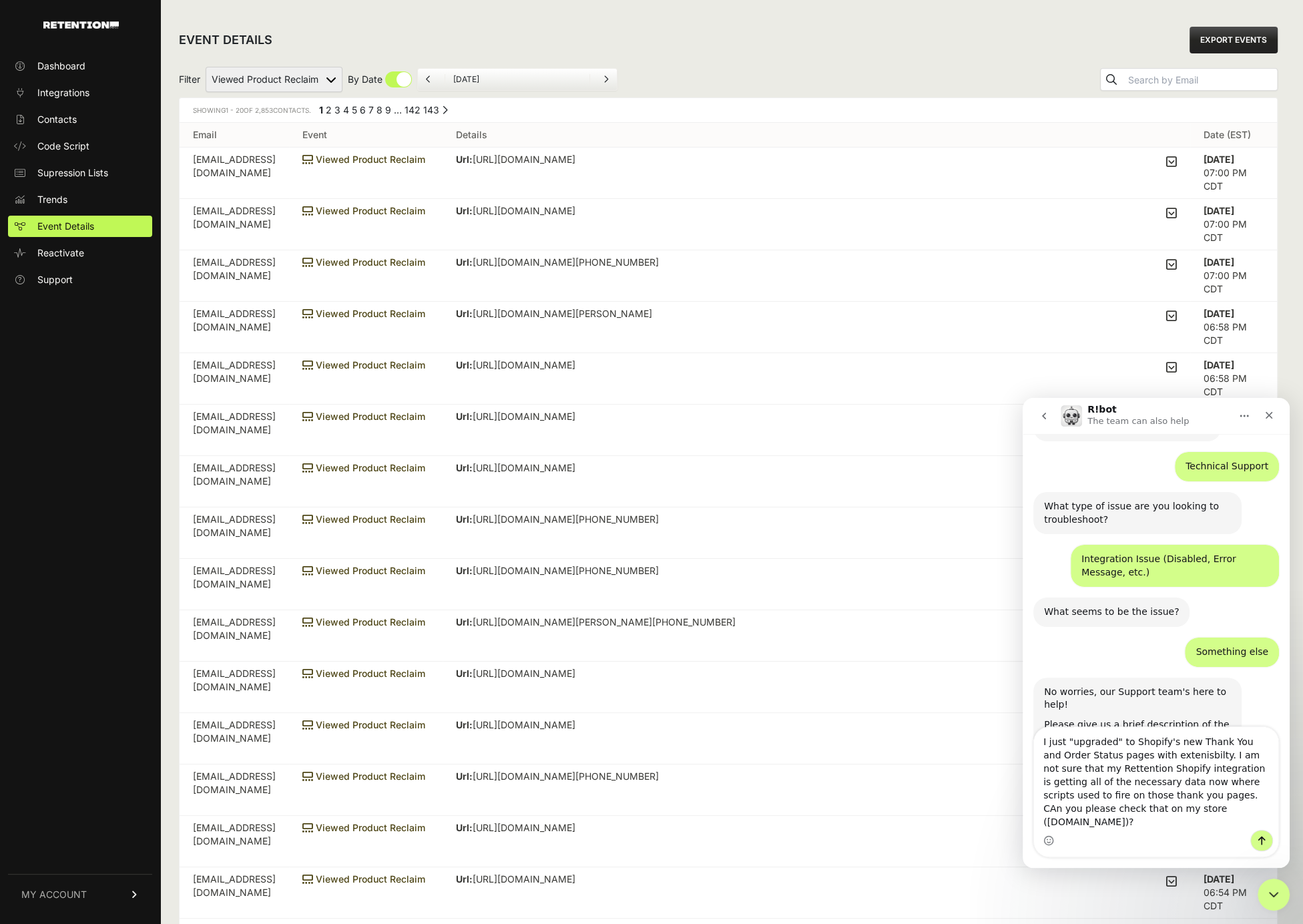
click at [1122, 810] on textarea "I just "upgraded" to Shopify's new Thank You and Order Status pages with exteni…" at bounding box center [1156, 778] width 244 height 102
click at [1097, 788] on textarea "I just "upgraded" to Shopify's new Thank You and Order Status pages with exteni…" at bounding box center [1156, 778] width 244 height 102
click at [1125, 759] on textarea "I just "upgraded" to Shopify's new Thank You and Order Status pages with exteni…" at bounding box center [1156, 778] width 244 height 102
type textarea "I just "upgraded" to Shopify's new Thank You and Order Status pages with extens…"
click at [1259, 843] on icon "Send a message…" at bounding box center [1261, 840] width 11 height 11
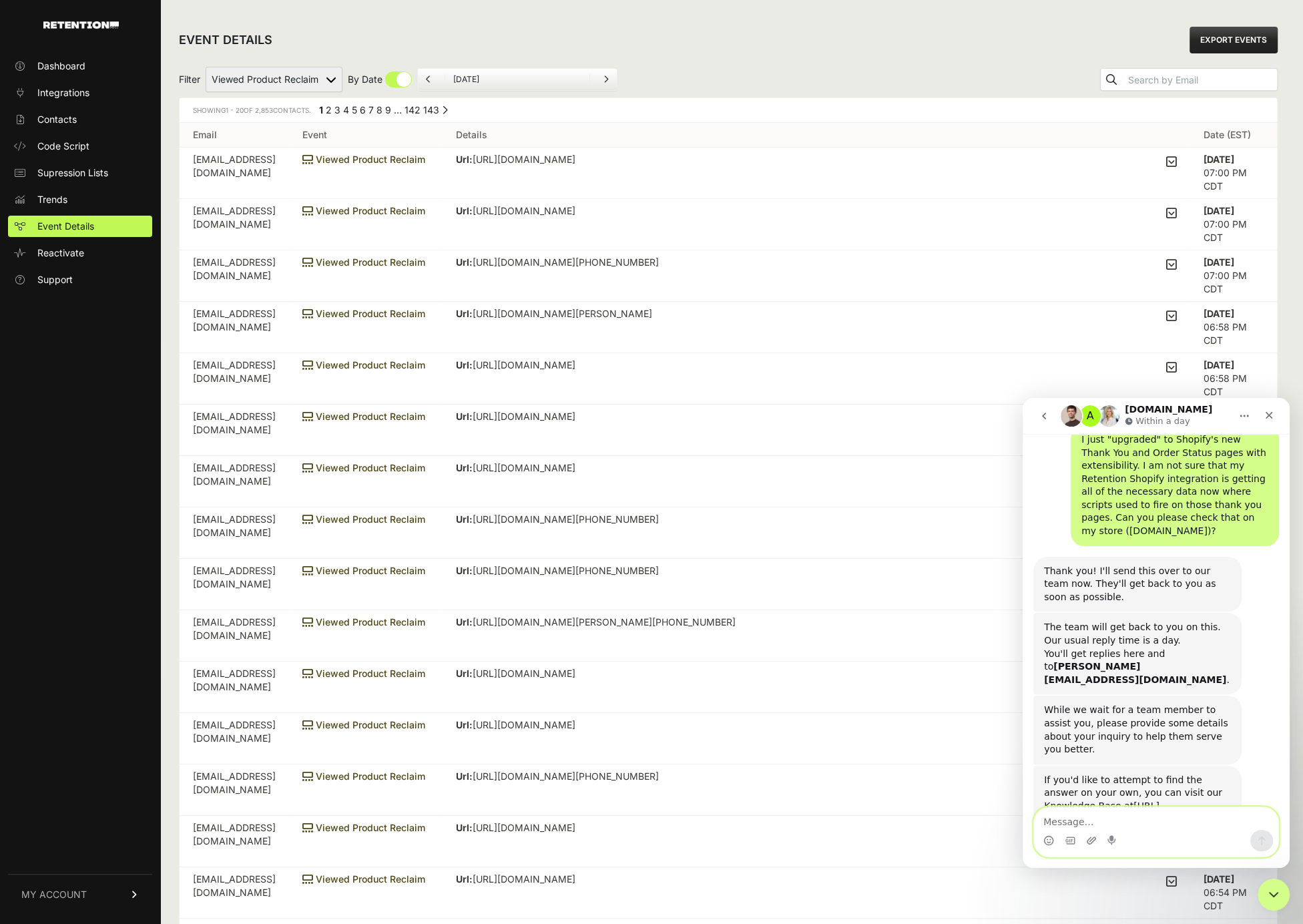
scroll to position [535, 0]
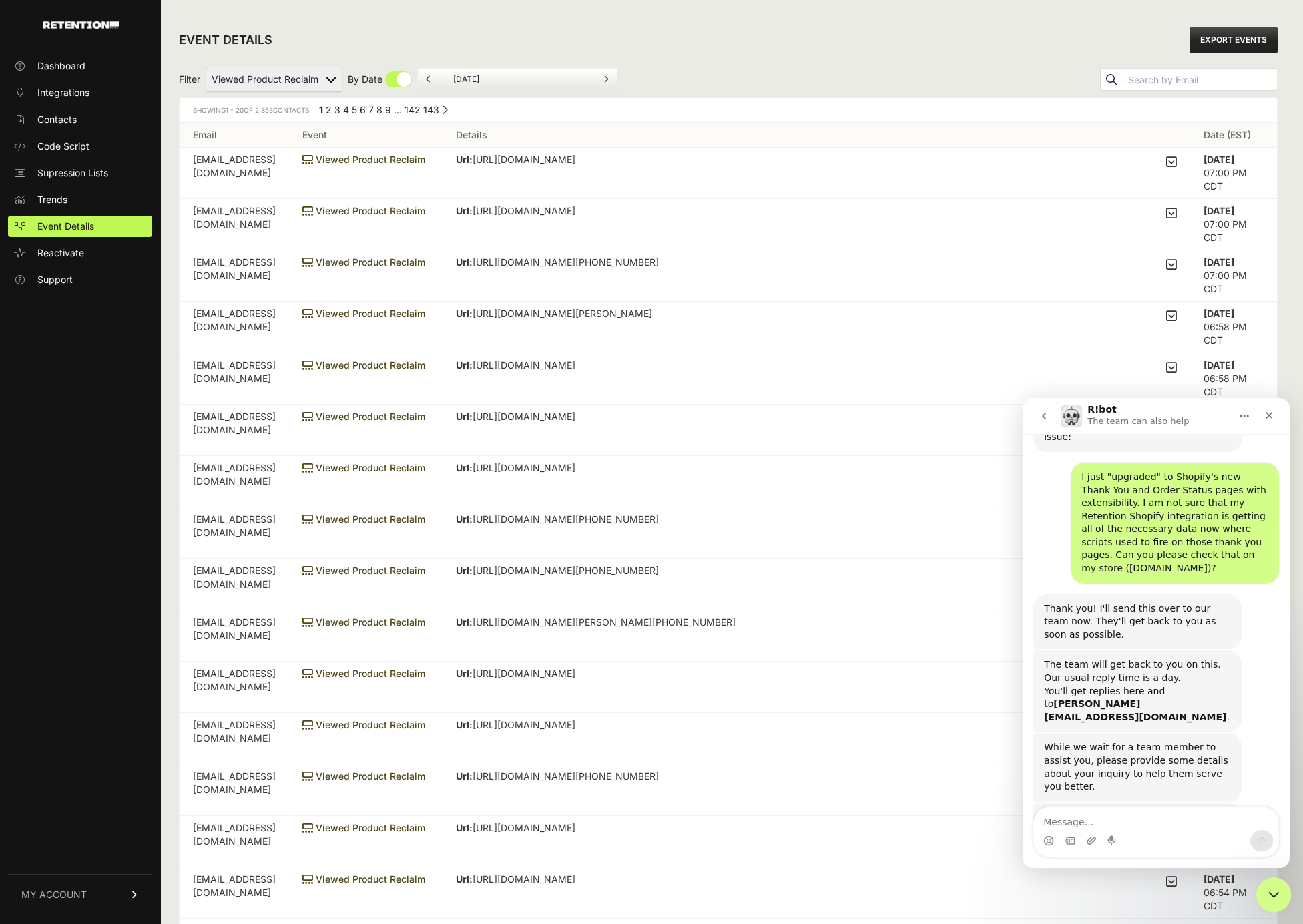
click at [1266, 891] on icon "Close Intercom Messenger" at bounding box center [1271, 892] width 16 height 16
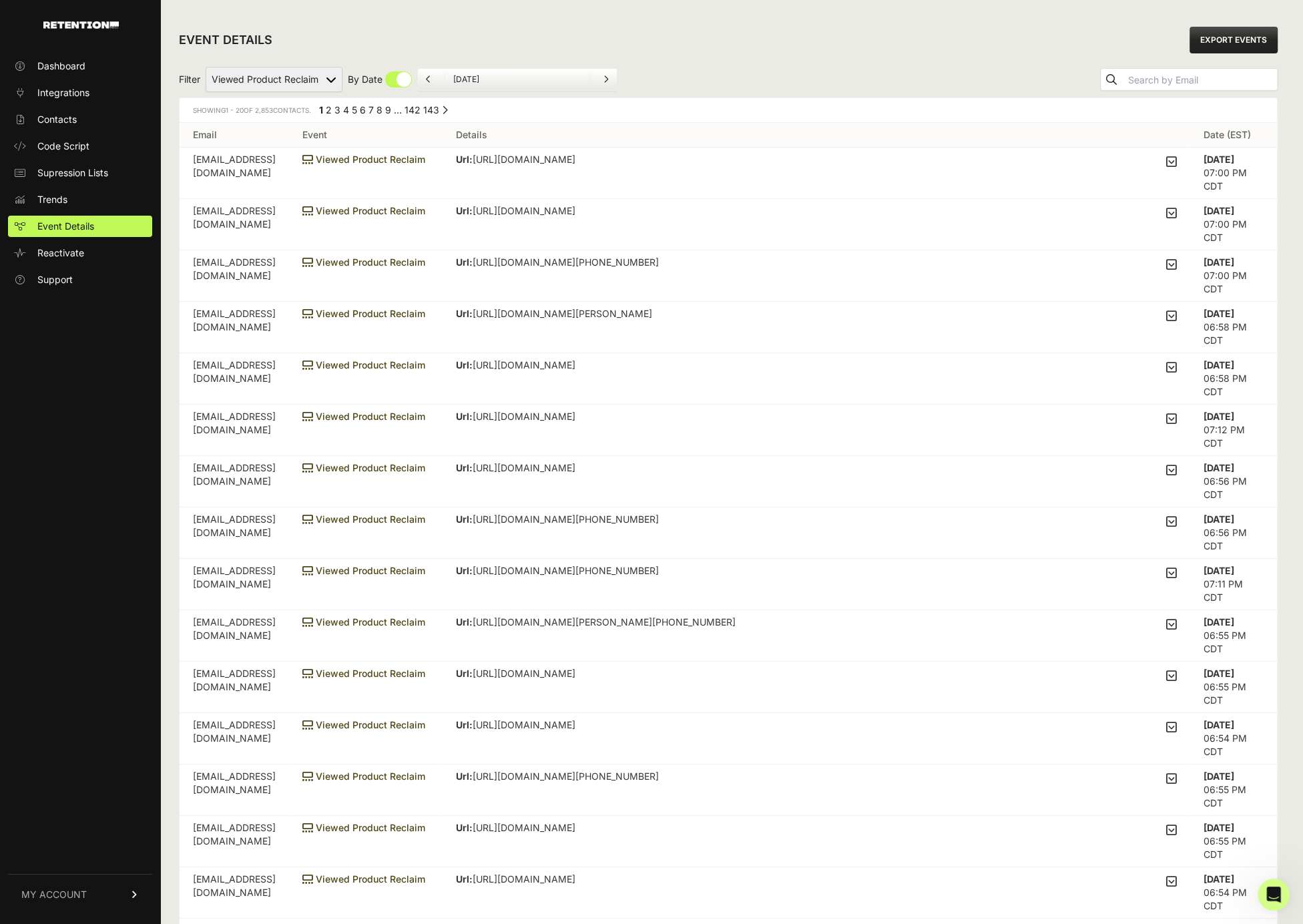
click at [904, 29] on div "EVENT DETAILS EXPORT EVENTS" at bounding box center [728, 40] width 1099 height 43
